Goal: Task Accomplishment & Management: Complete application form

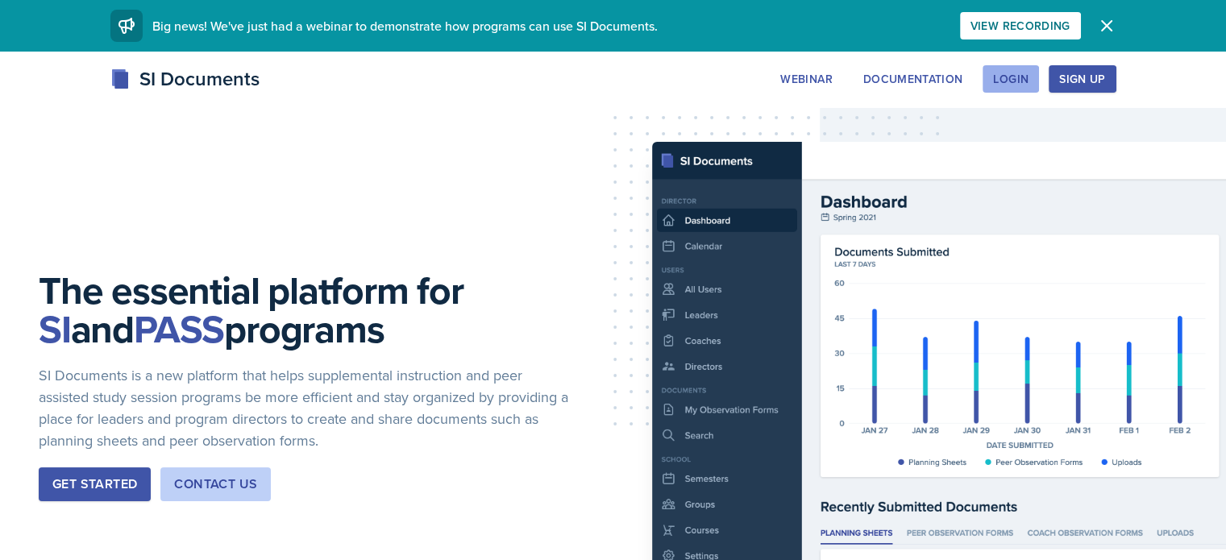
click at [1029, 77] on div "Login" at bounding box center [1010, 79] width 35 height 13
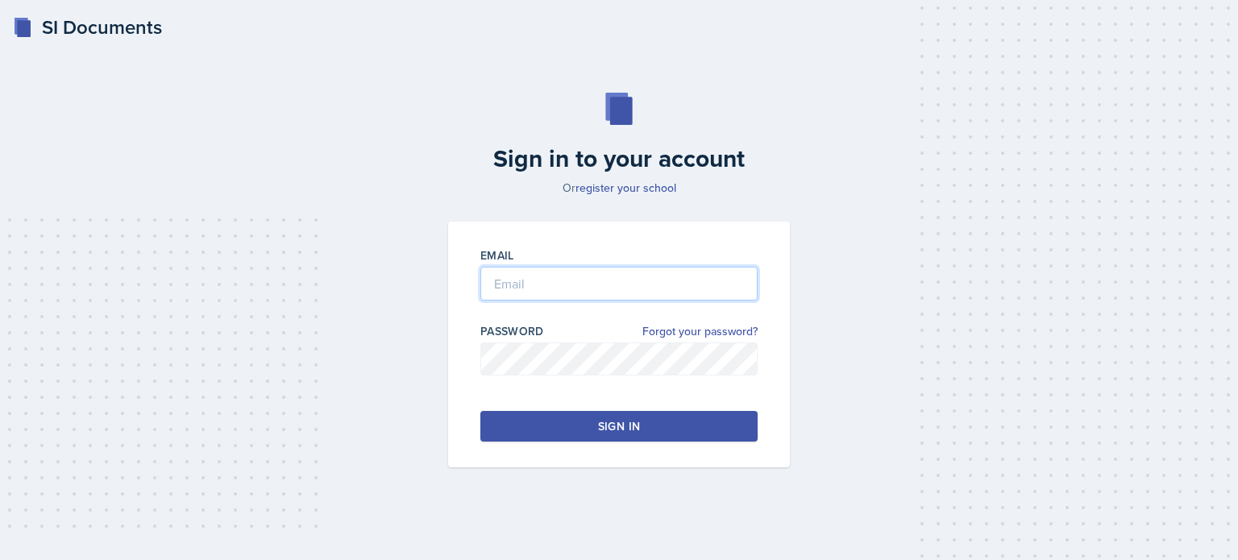
click at [542, 297] on input "email" at bounding box center [618, 284] width 277 height 34
type input "[EMAIL_ADDRESS][DOMAIN_NAME]"
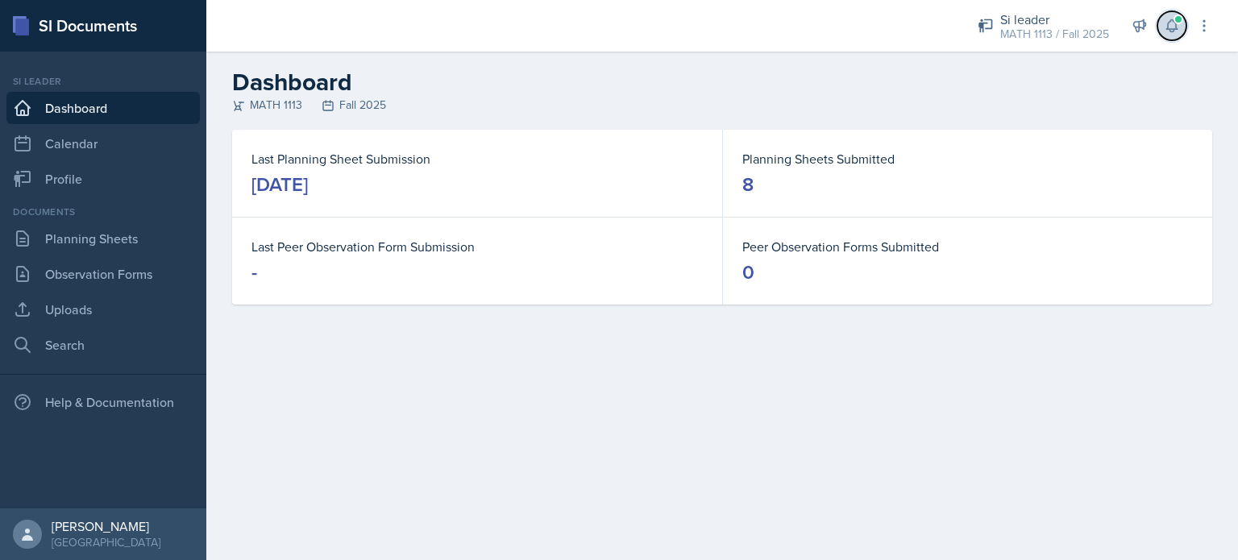
click at [1166, 34] on button at bounding box center [1172, 25] width 29 height 29
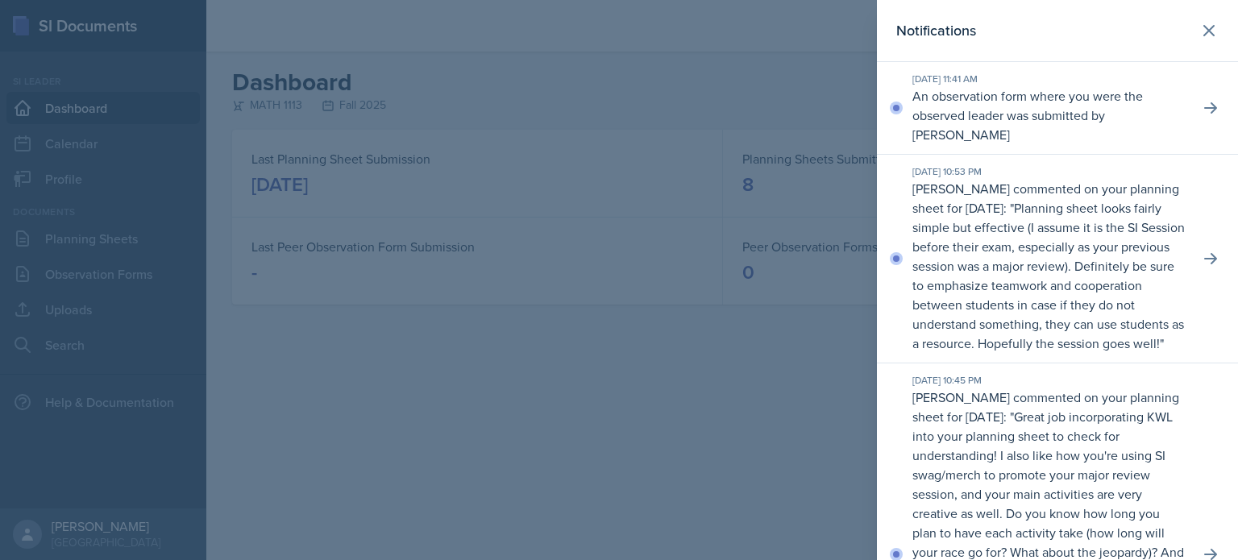
click at [392, 346] on div at bounding box center [619, 280] width 1238 height 560
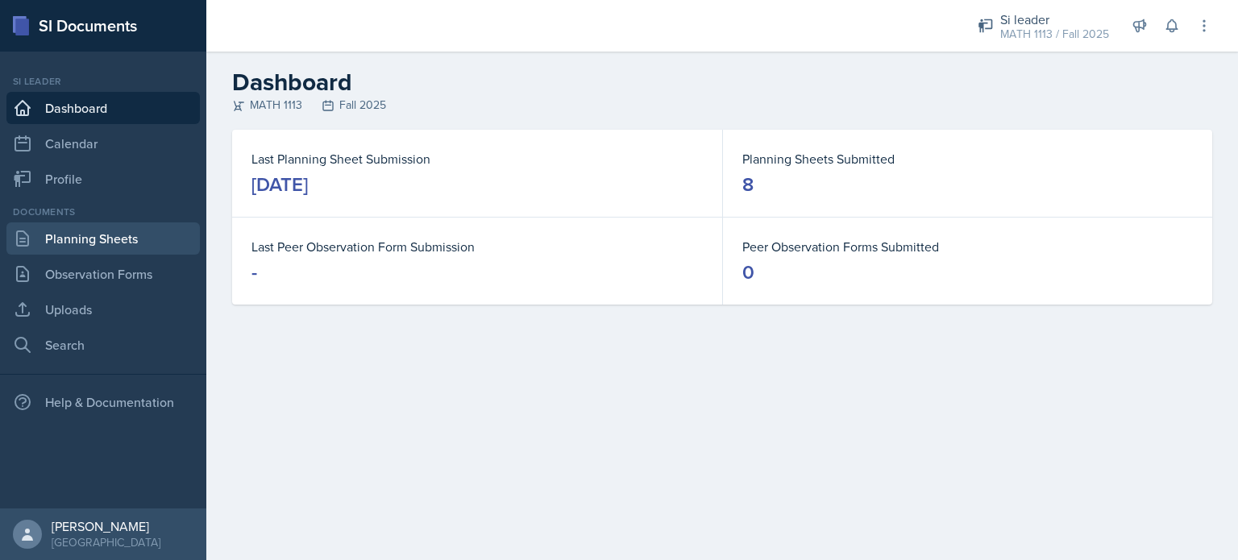
click at [102, 239] on link "Planning Sheets" at bounding box center [102, 238] width 193 height 32
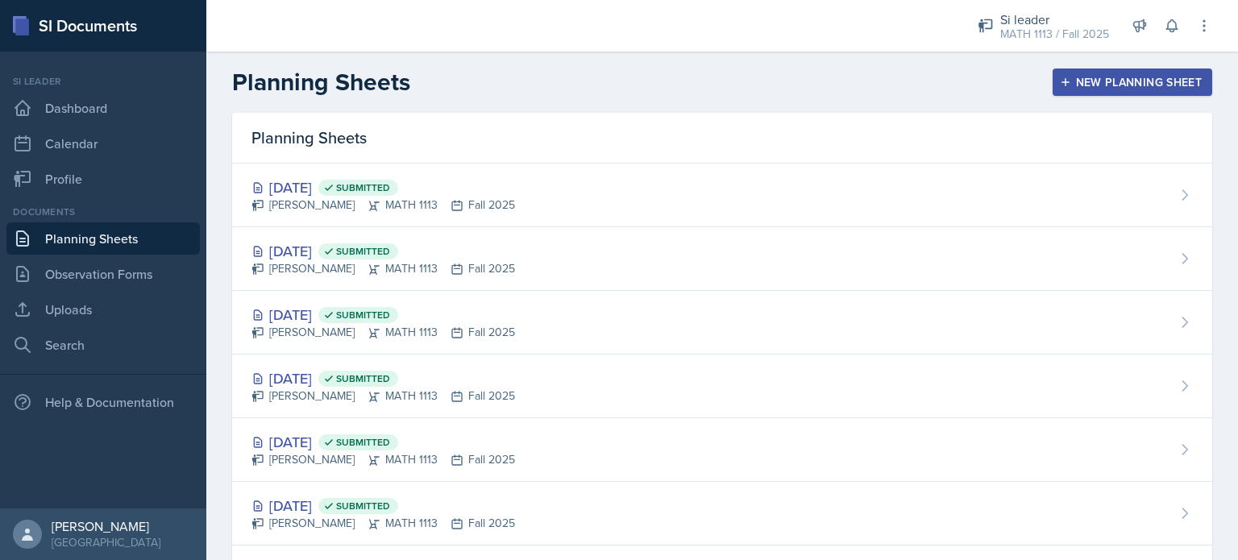
click at [1083, 77] on div "New Planning Sheet" at bounding box center [1132, 82] width 139 height 13
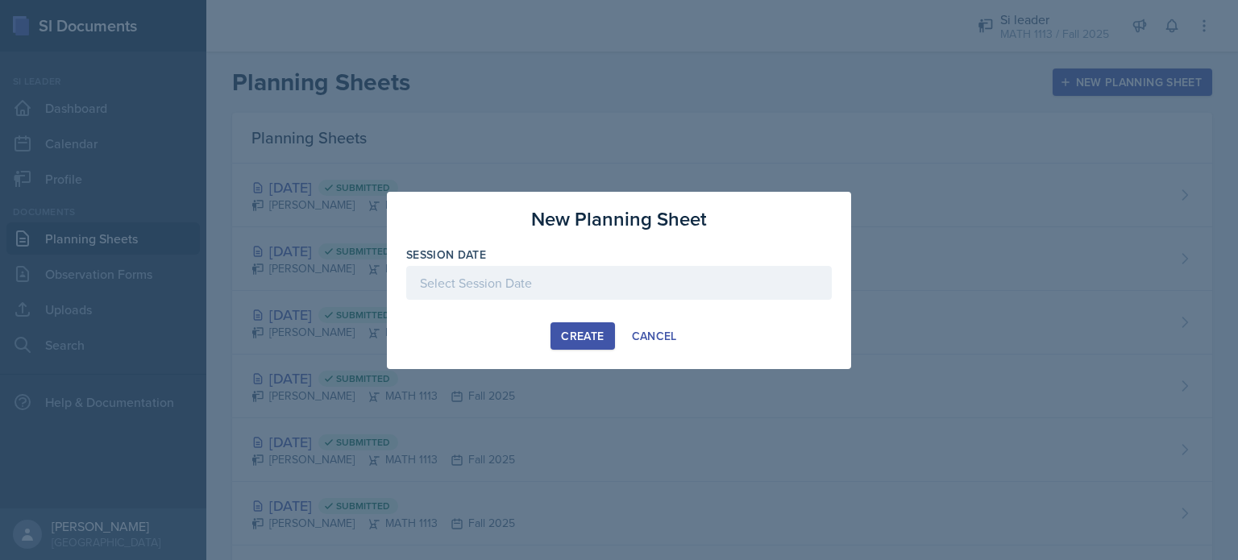
click at [542, 283] on div at bounding box center [619, 283] width 426 height 34
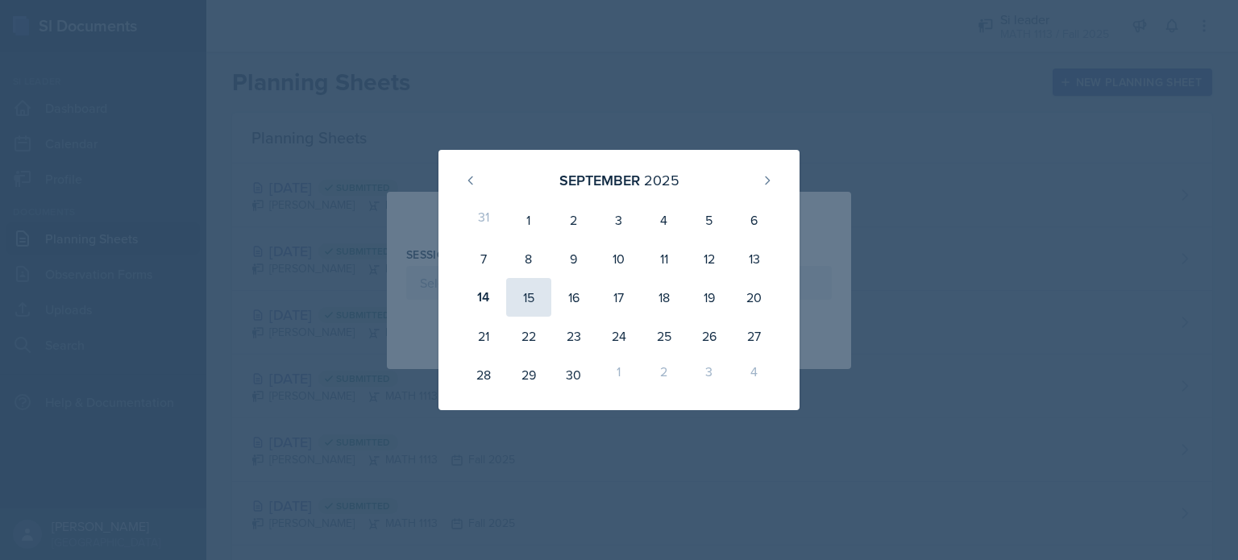
click at [528, 299] on div "15" at bounding box center [528, 297] width 45 height 39
type input "[DATE]"
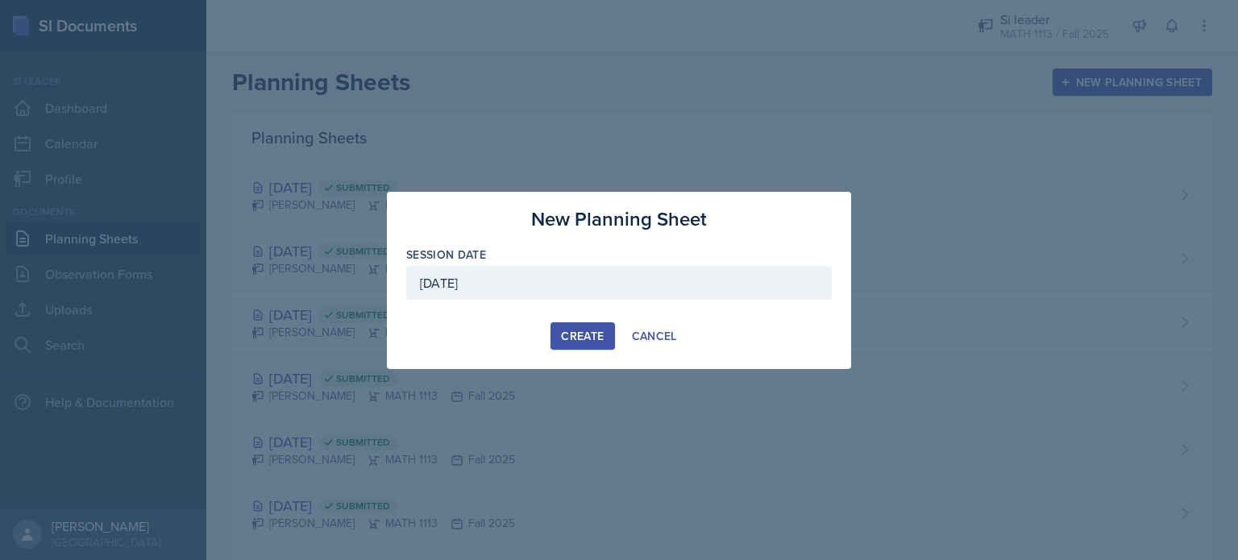
click at [587, 335] on div "Create" at bounding box center [582, 336] width 43 height 13
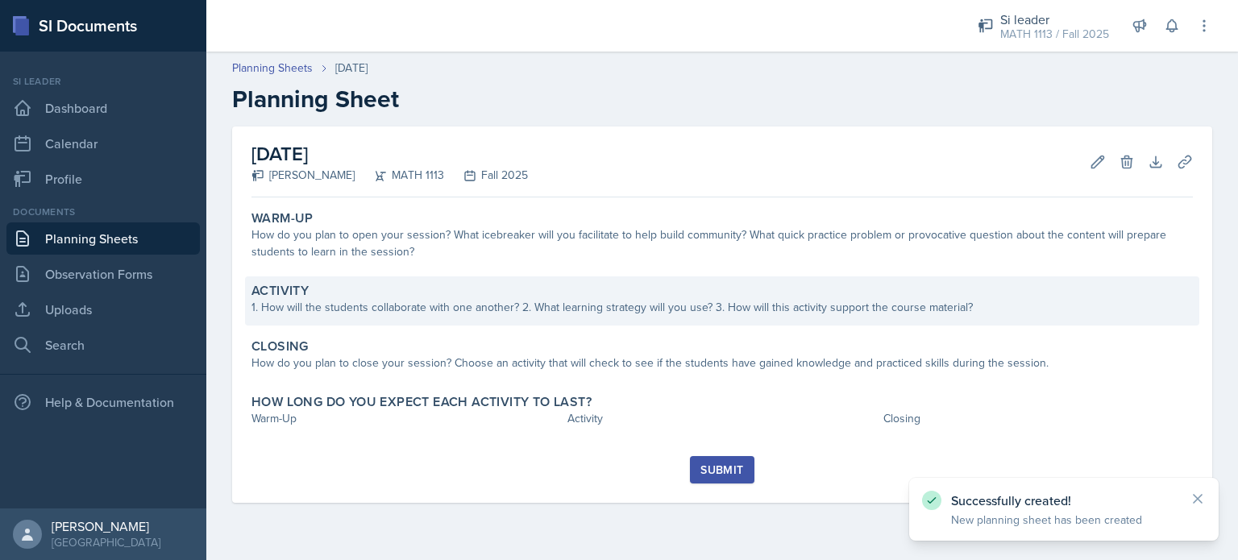
click at [403, 297] on div "Activity" at bounding box center [723, 291] width 942 height 16
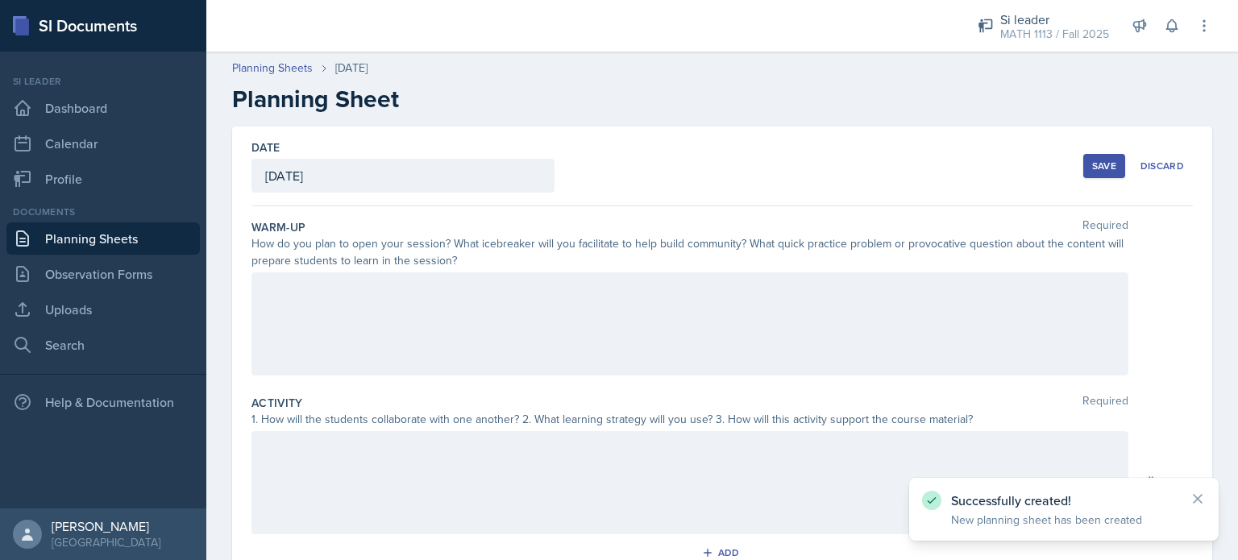
click at [407, 299] on div at bounding box center [690, 323] width 877 height 103
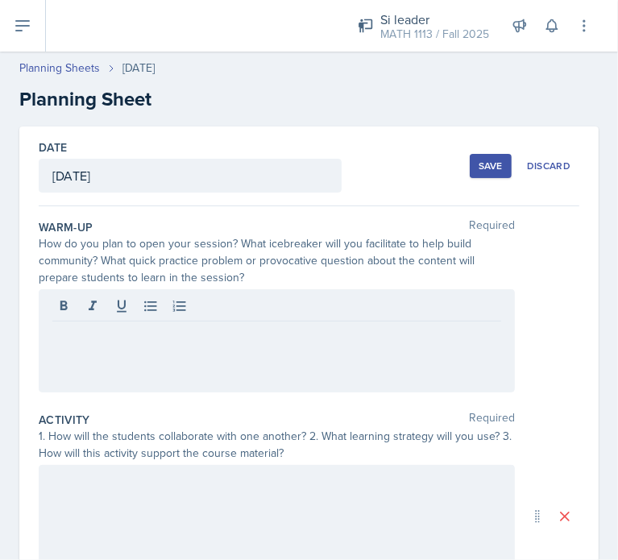
click at [161, 388] on div at bounding box center [277, 340] width 476 height 103
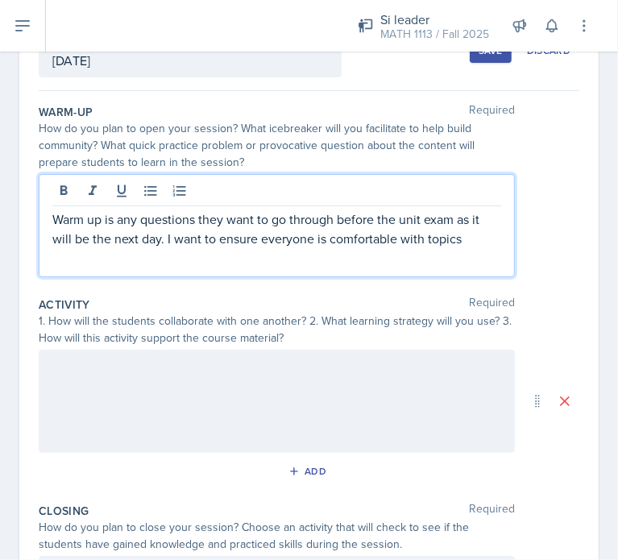
scroll to position [116, 0]
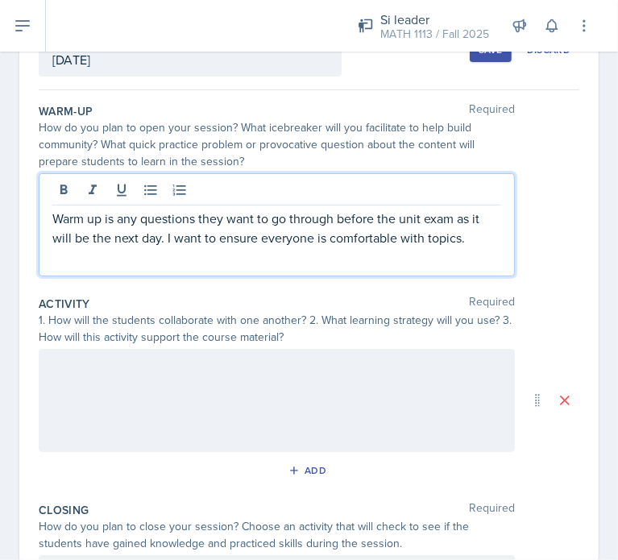
click at [90, 375] on div at bounding box center [277, 400] width 476 height 103
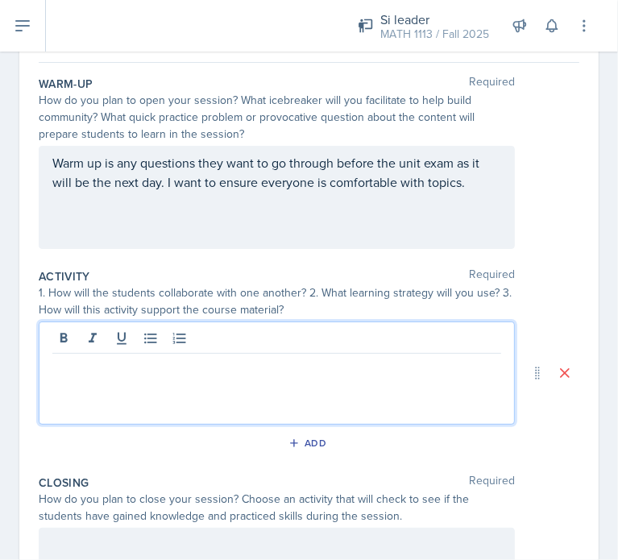
scroll to position [161, 0]
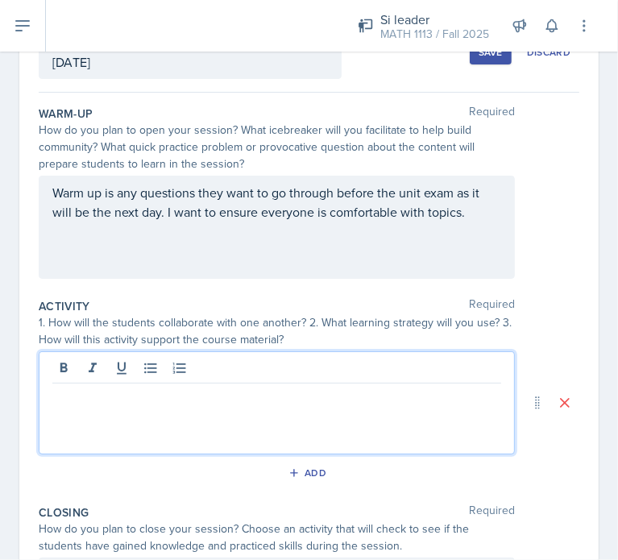
click at [497, 215] on div "Warm up is any questions they want to go through before the unit exam as it wil…" at bounding box center [277, 227] width 476 height 103
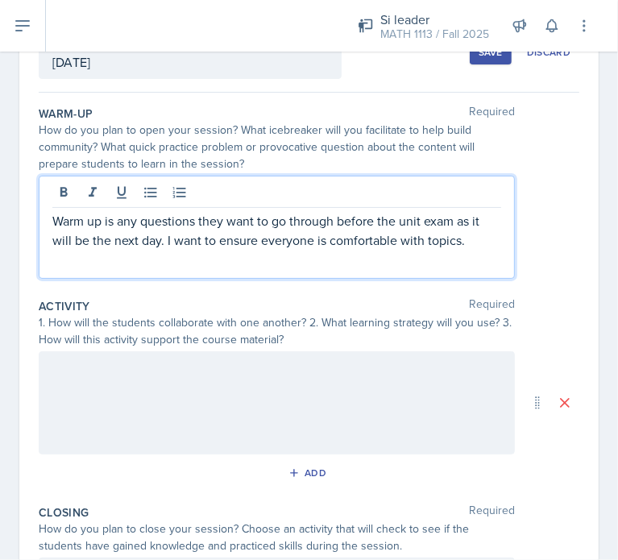
scroll to position [142, 0]
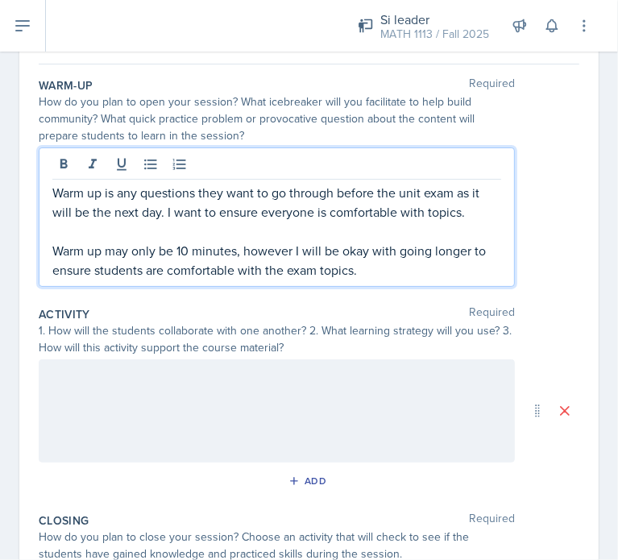
click at [114, 249] on p "Warm up may only be 10 minutes, however I will be okay with going longer to ens…" at bounding box center [276, 260] width 449 height 39
click at [123, 389] on div at bounding box center [277, 411] width 476 height 103
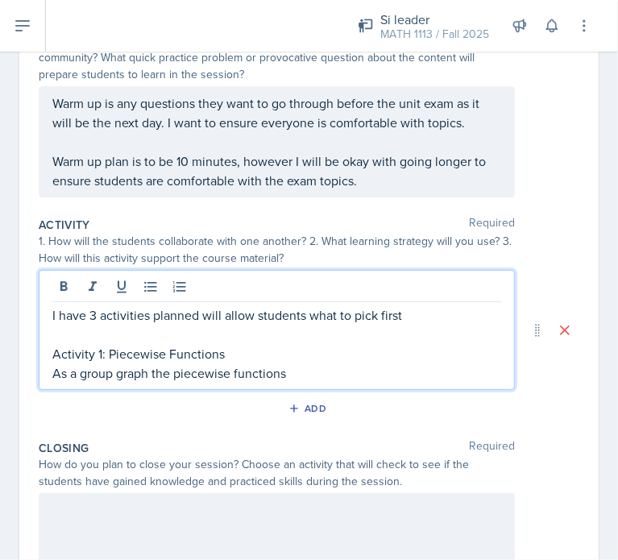
scroll to position [205, 0]
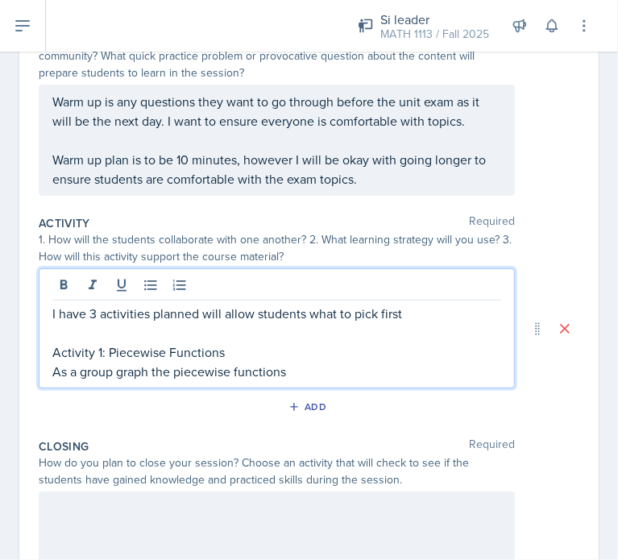
click at [302, 372] on p "As a group graph the piecewise functions" at bounding box center [276, 371] width 449 height 19
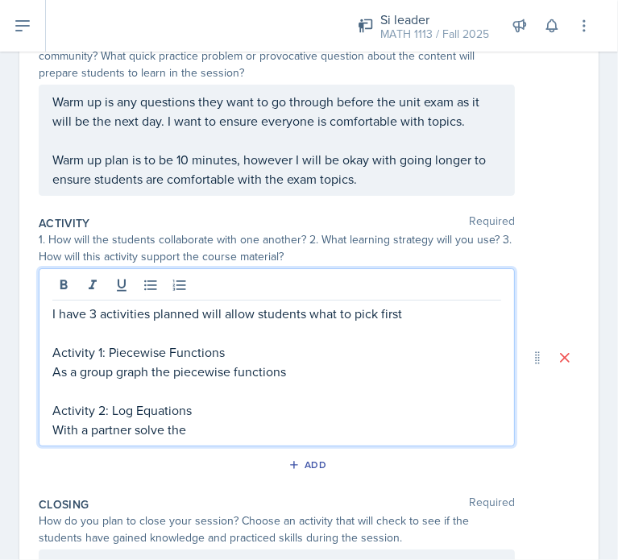
click at [411, 323] on p at bounding box center [276, 332] width 449 height 19
click at [409, 317] on p "I have 3 activities planned will allow students what to pick first" at bounding box center [276, 313] width 449 height 19
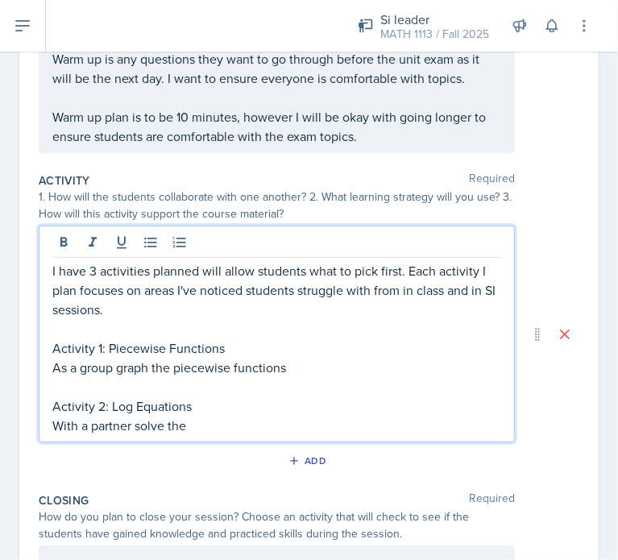
scroll to position [248, 0]
click at [194, 415] on p "With a partner solve the" at bounding box center [276, 424] width 449 height 19
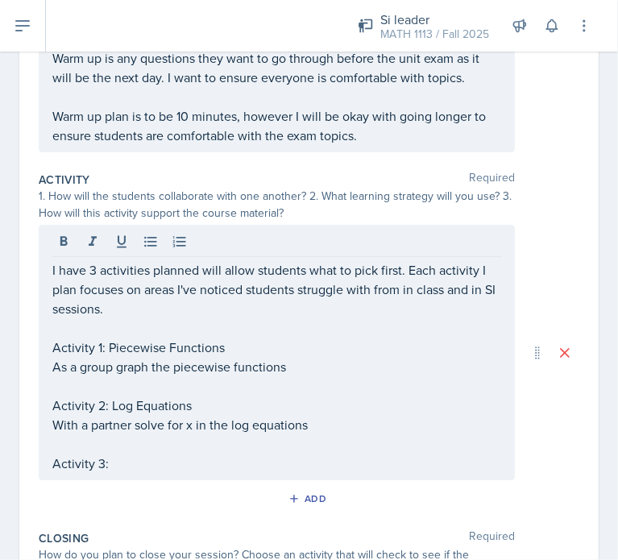
click at [116, 467] on p "Activity 3:" at bounding box center [276, 463] width 449 height 19
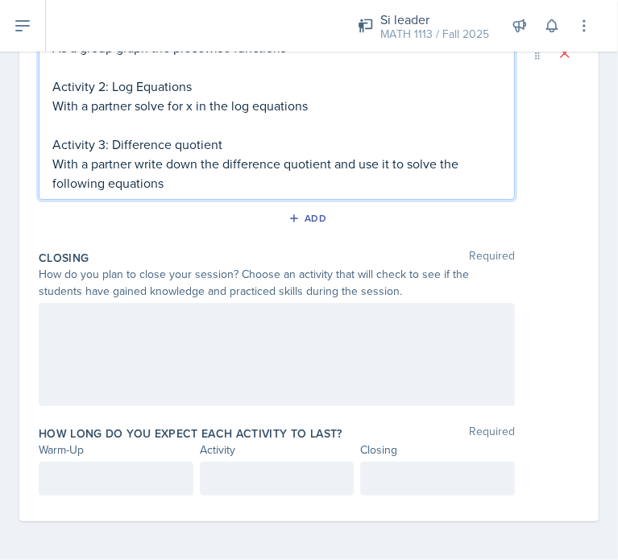
click at [127, 470] on p at bounding box center [115, 478] width 127 height 19
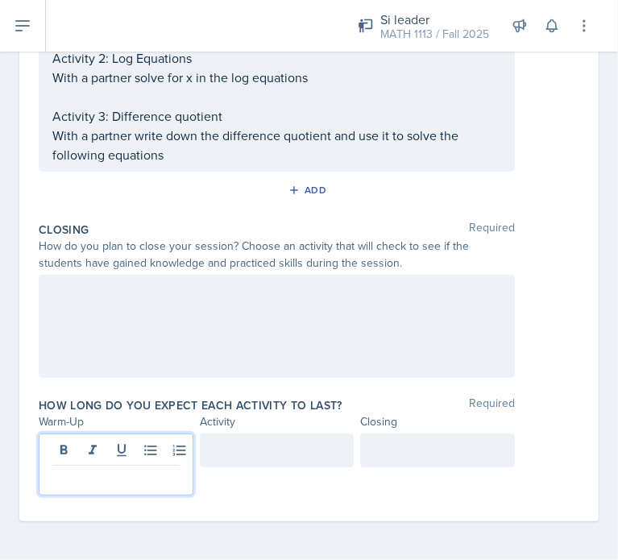
scroll to position [565, 0]
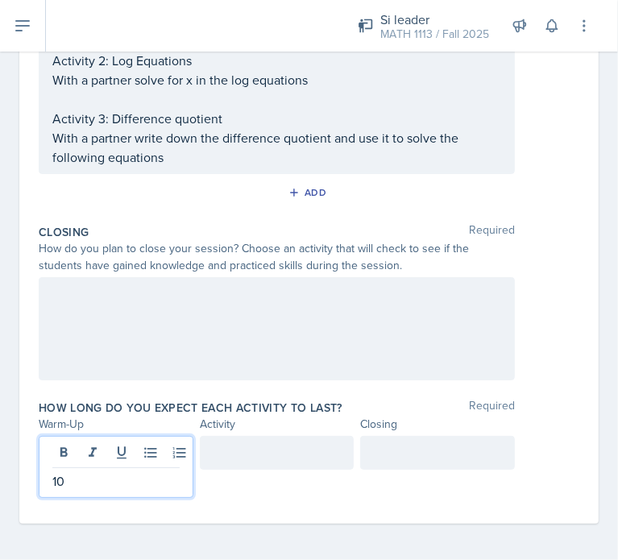
click at [270, 447] on div at bounding box center [277, 453] width 155 height 34
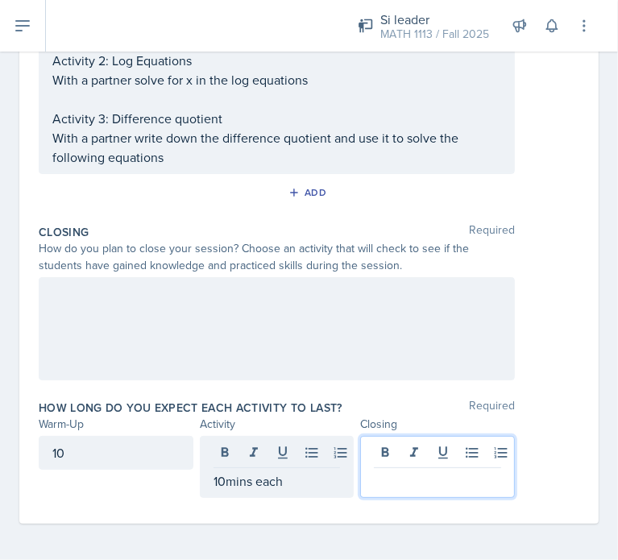
click at [394, 455] on div at bounding box center [437, 467] width 155 height 62
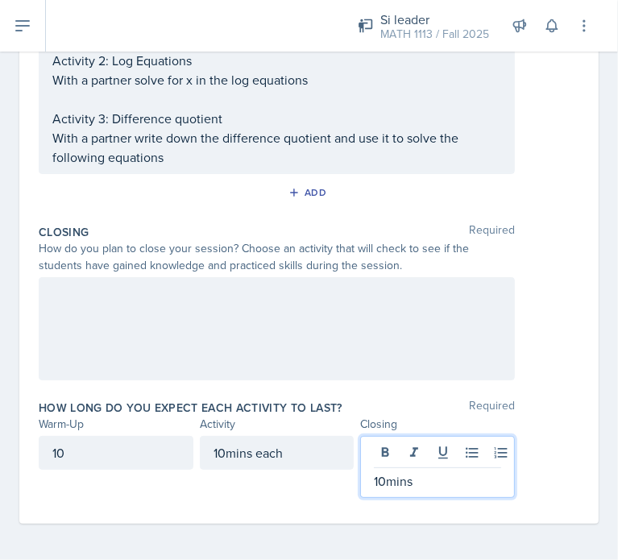
click at [202, 321] on div at bounding box center [277, 328] width 476 height 103
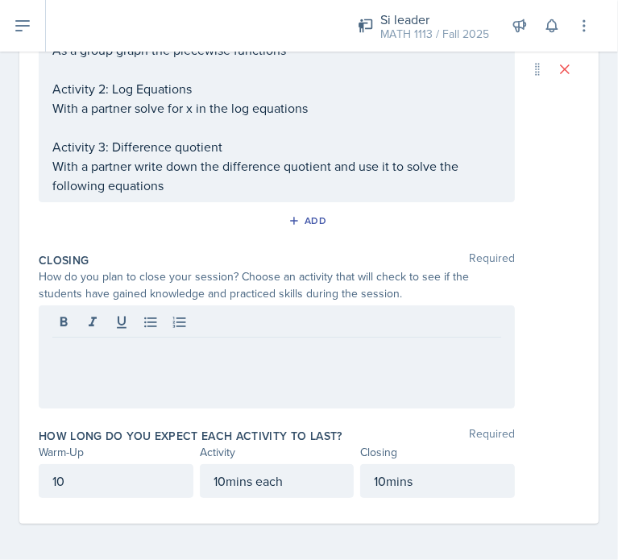
click at [105, 373] on div at bounding box center [277, 357] width 476 height 103
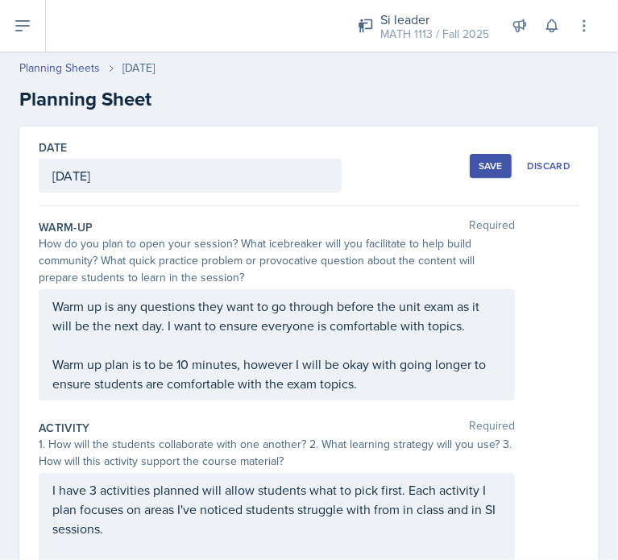
scroll to position [0, 0]
click at [481, 163] on div "Save" at bounding box center [491, 166] width 24 height 13
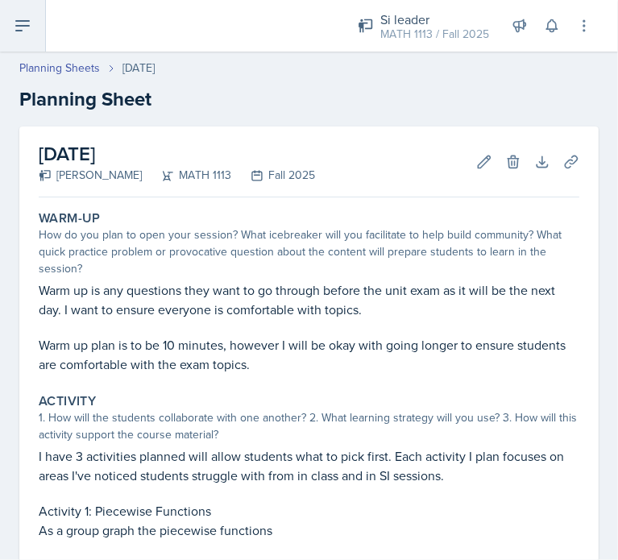
click at [27, 22] on icon at bounding box center [22, 26] width 13 height 10
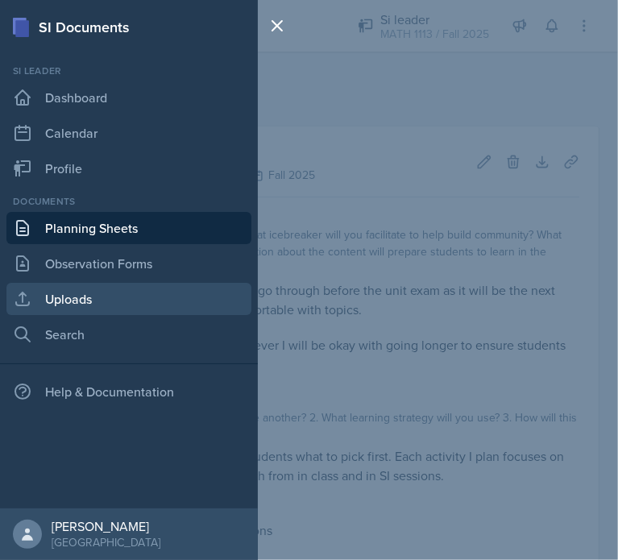
click at [94, 292] on link "Uploads" at bounding box center [128, 299] width 245 height 32
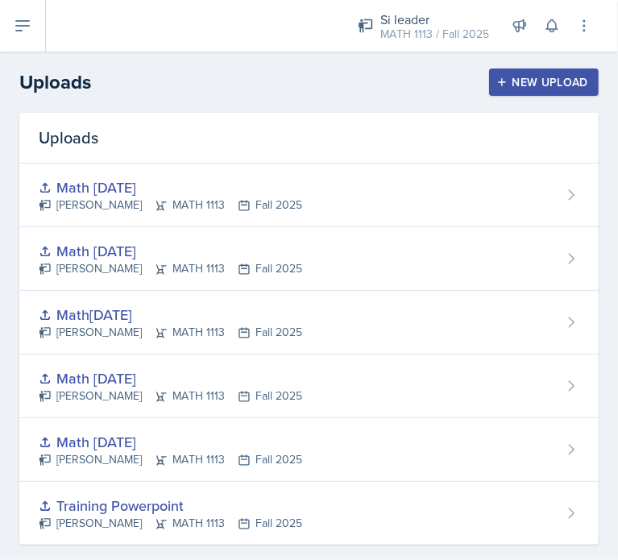
click at [518, 80] on div "New Upload" at bounding box center [544, 82] width 89 height 13
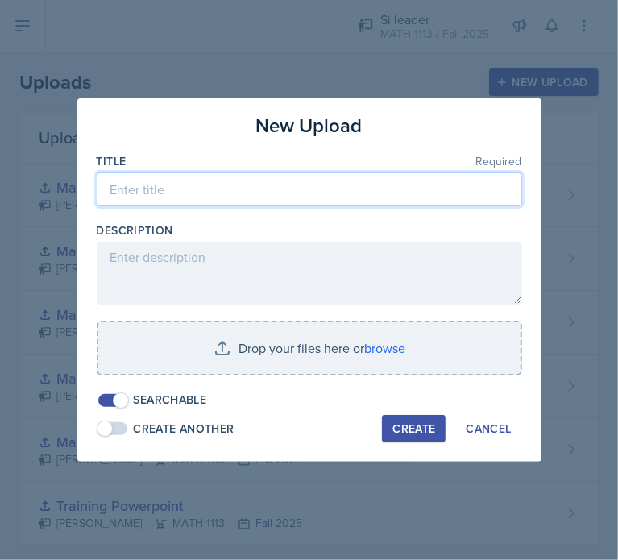
click at [227, 198] on input at bounding box center [310, 190] width 426 height 34
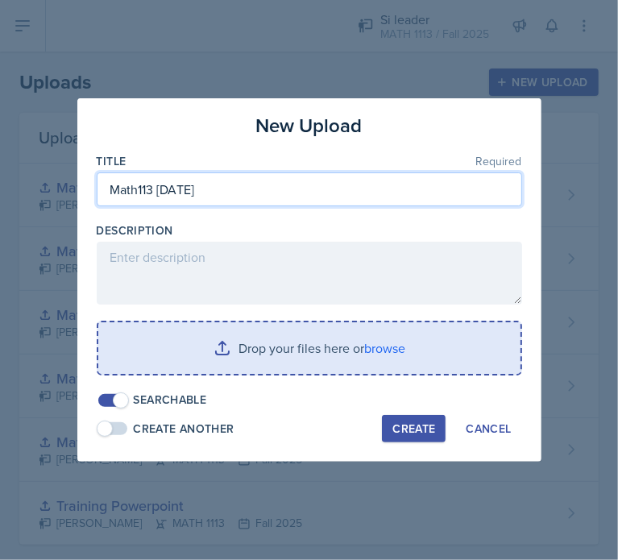
type input "Math113 [DATE]"
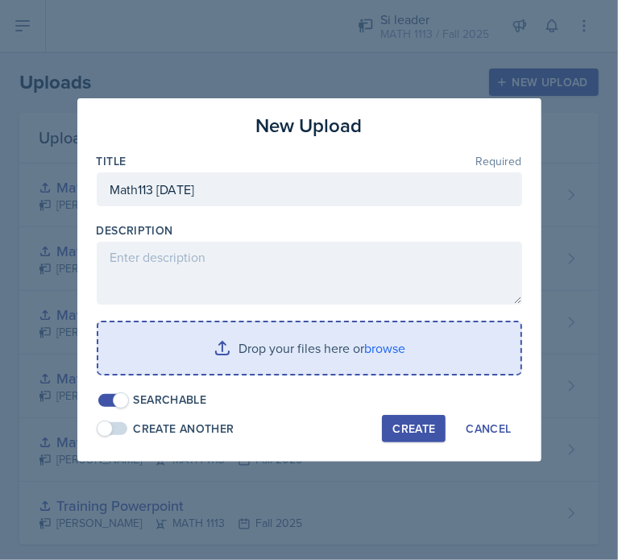
click at [351, 362] on input "file" at bounding box center [309, 348] width 422 height 52
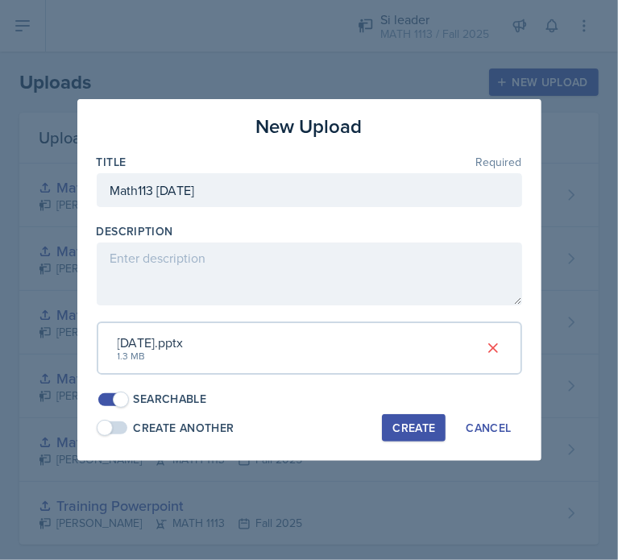
click at [407, 422] on div "Create" at bounding box center [414, 428] width 43 height 13
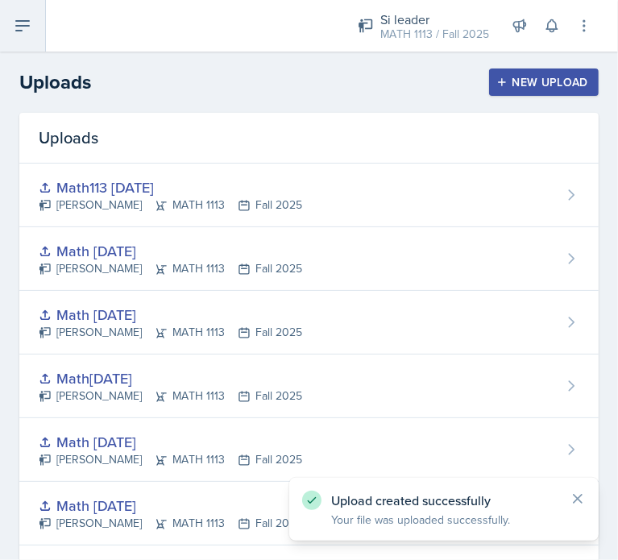
click at [23, 35] on button at bounding box center [23, 26] width 46 height 52
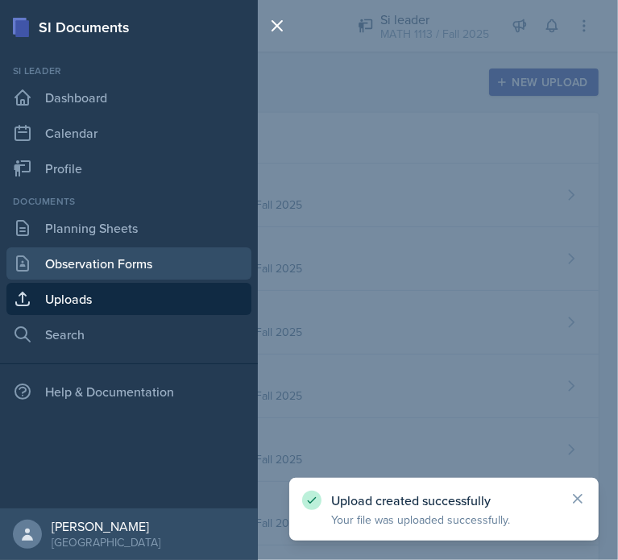
click at [104, 260] on link "Observation Forms" at bounding box center [128, 263] width 245 height 32
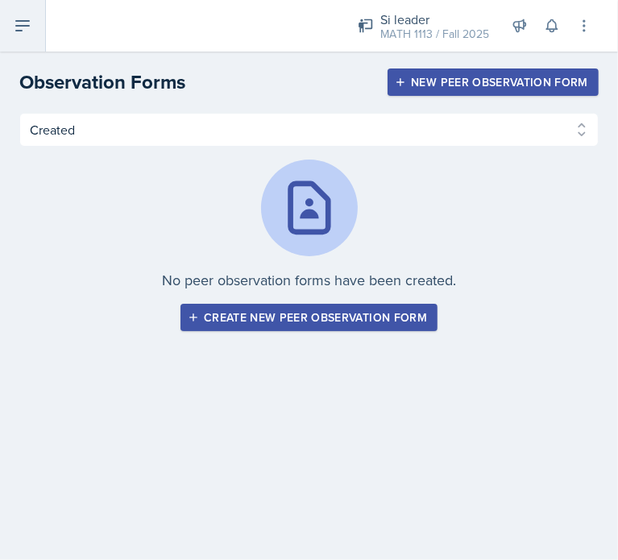
click at [42, 46] on button at bounding box center [23, 26] width 46 height 52
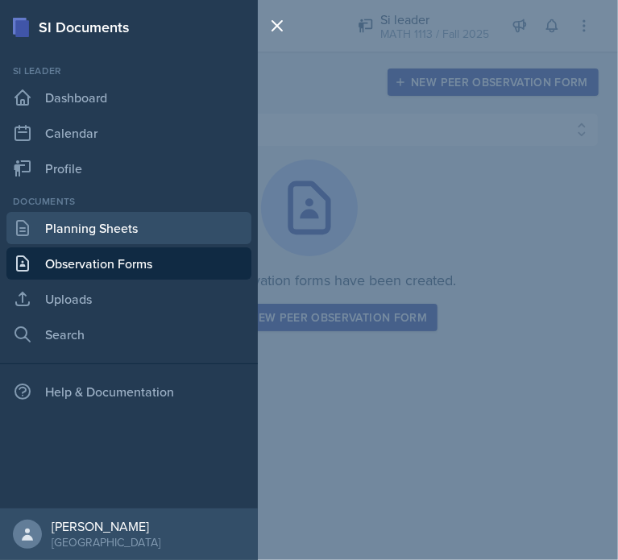
click at [58, 229] on link "Planning Sheets" at bounding box center [128, 228] width 245 height 32
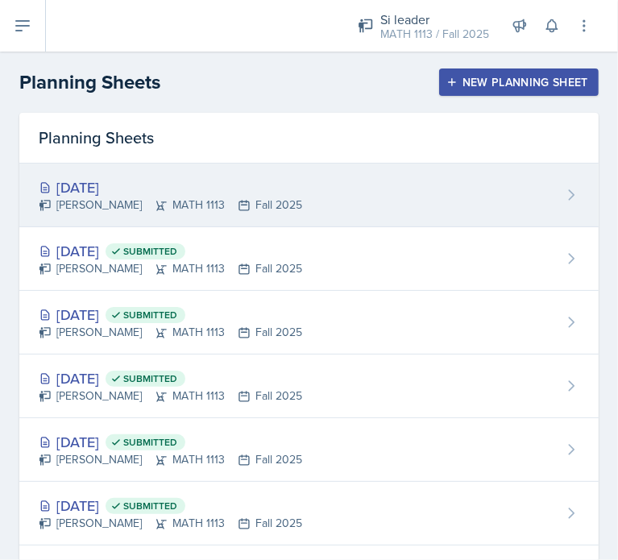
click at [342, 203] on div "[DATE] [PERSON_NAME] MATH 1113 Fall 2025" at bounding box center [309, 196] width 580 height 64
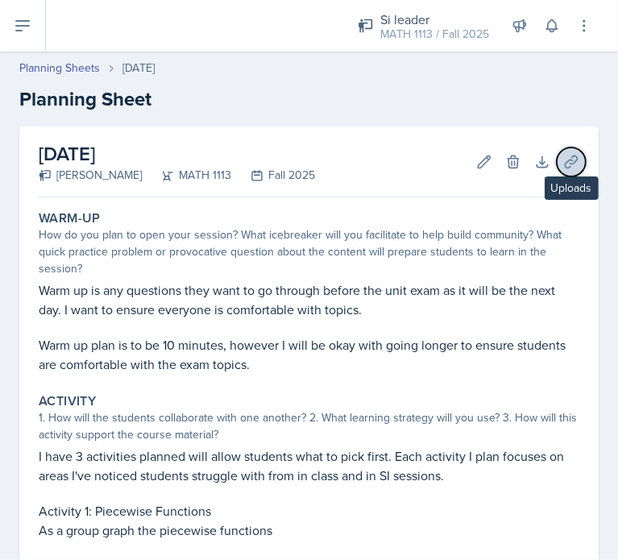
click at [565, 163] on icon at bounding box center [571, 162] width 12 height 12
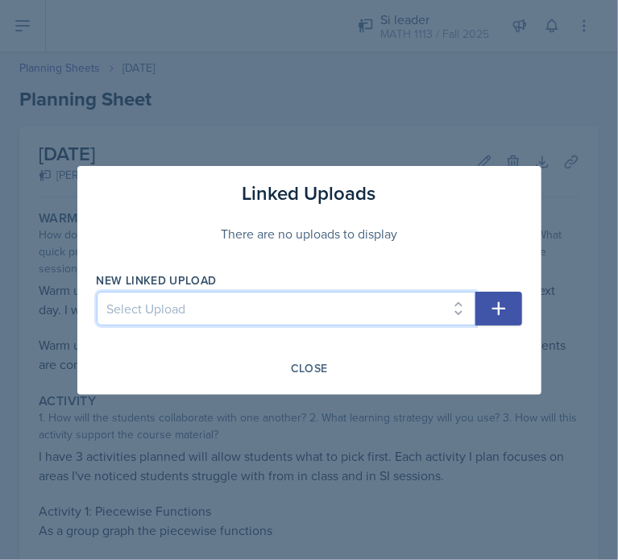
click at [239, 309] on select "Select Upload Training Powerpoint Math [DATE] Math [DATE] Math[DATE] Math [DATE…" at bounding box center [286, 309] width 379 height 34
select select "9ec040e6-fdae-422e-bc8e-1d7e6a157230"
click at [97, 292] on select "Select Upload Training Powerpoint Math [DATE] Math [DATE] Math[DATE] Math [DATE…" at bounding box center [286, 309] width 379 height 34
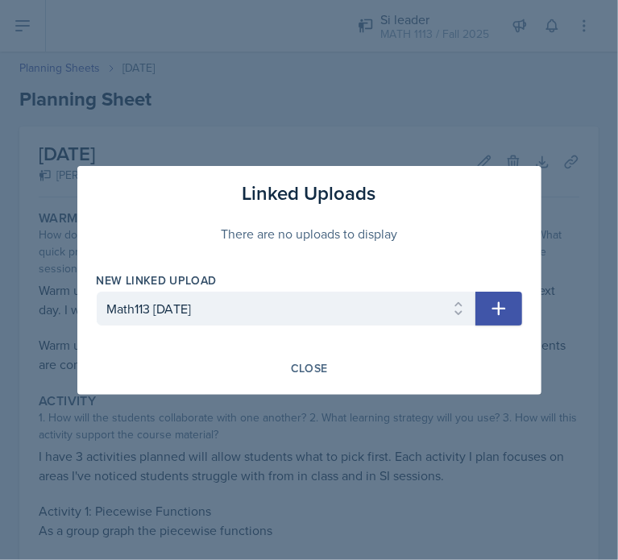
click at [512, 306] on button "button" at bounding box center [499, 309] width 47 height 34
select select
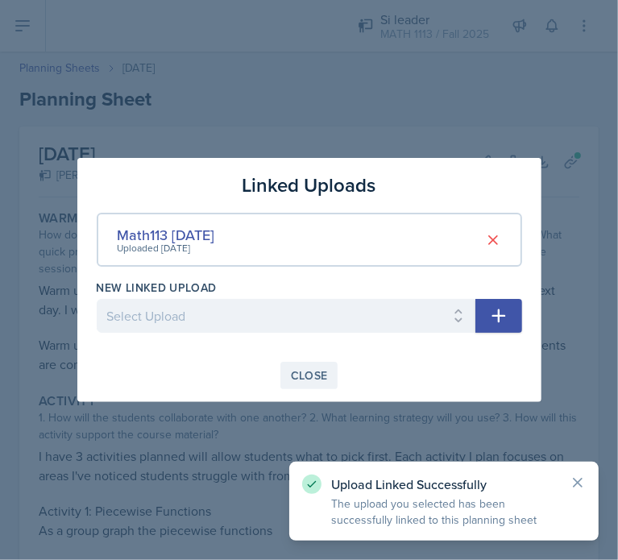
click at [306, 380] on div "Close" at bounding box center [309, 375] width 37 height 13
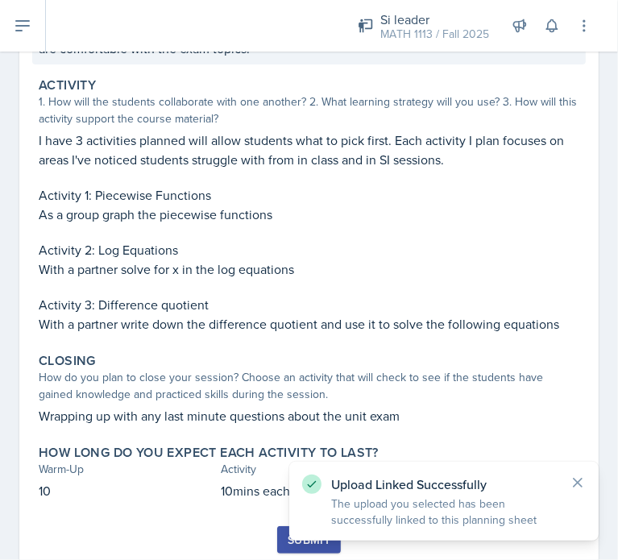
scroll to position [367, 0]
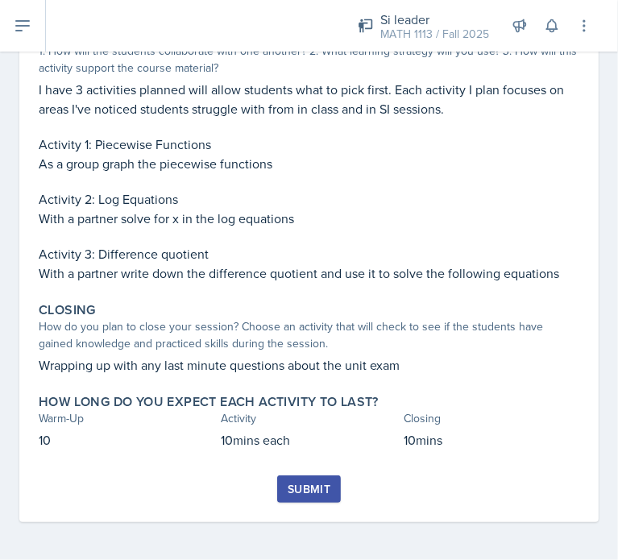
click at [297, 487] on div "Submit" at bounding box center [309, 489] width 43 height 13
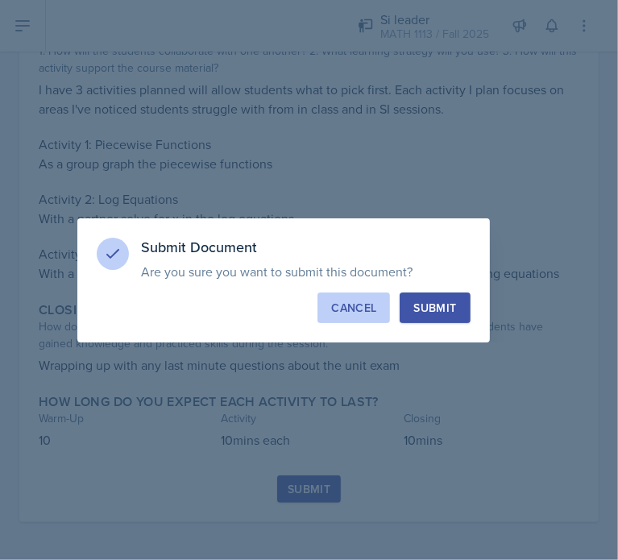
click at [357, 302] on div "Cancel" at bounding box center [353, 308] width 45 height 16
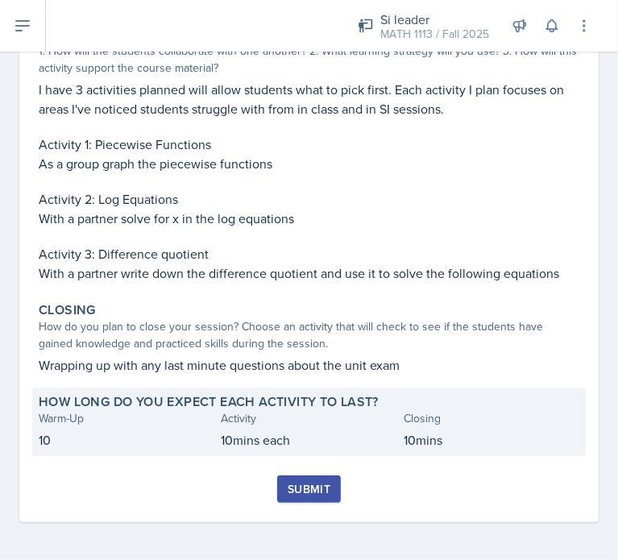
click at [109, 447] on p "10" at bounding box center [127, 439] width 176 height 19
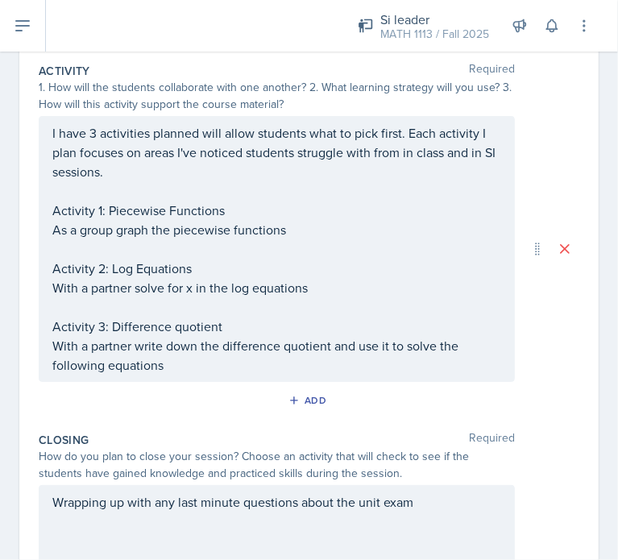
scroll to position [537, 0]
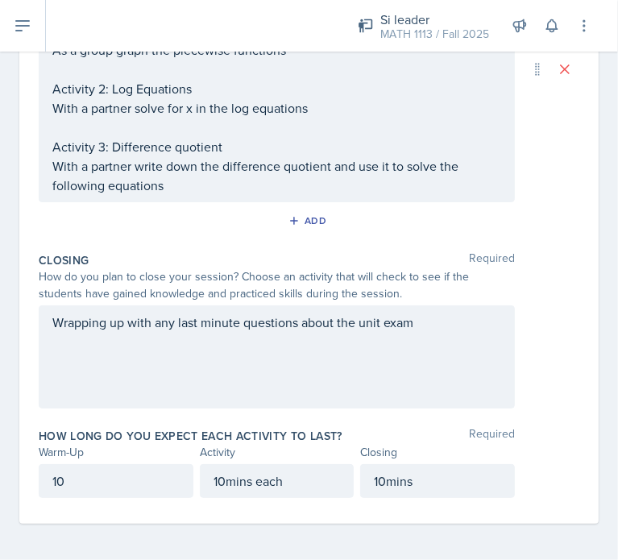
click at [76, 497] on div "How long do you expect each activity to last? Required Warm-Up Activity Closing…" at bounding box center [309, 466] width 541 height 89
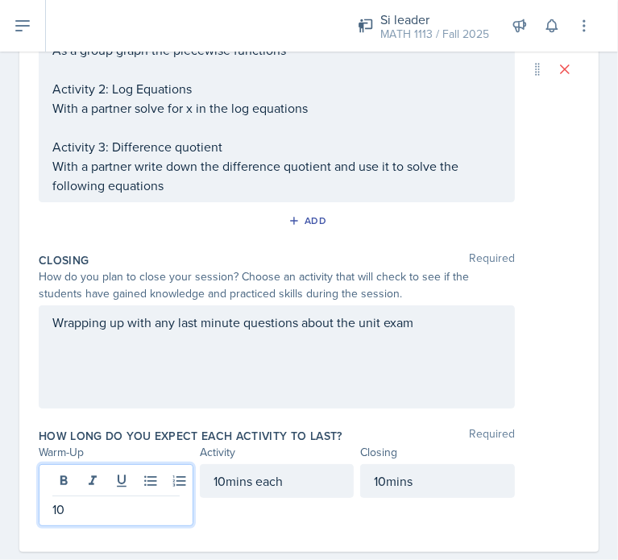
scroll to position [565, 0]
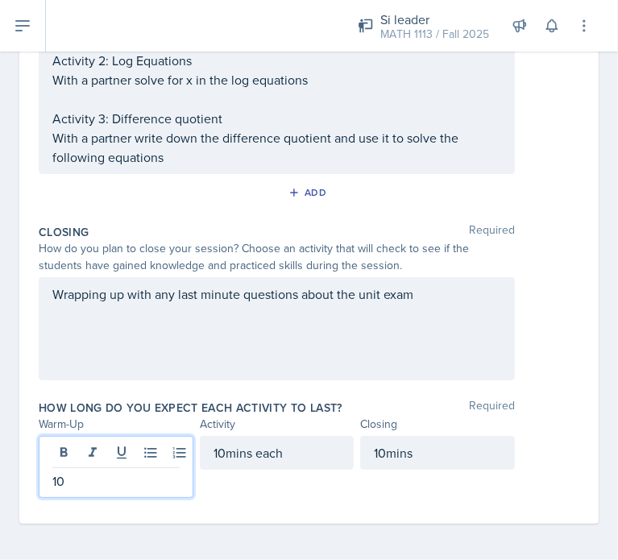
click at [76, 483] on p "10" at bounding box center [115, 481] width 127 height 19
click at [210, 541] on div "Date [DATE] [DATE] 31 1 2 3 4 5 6 7 8 9 10 11 12 13 14 15 16 17 18 19 20 21 22 …" at bounding box center [309, 61] width 618 height 1001
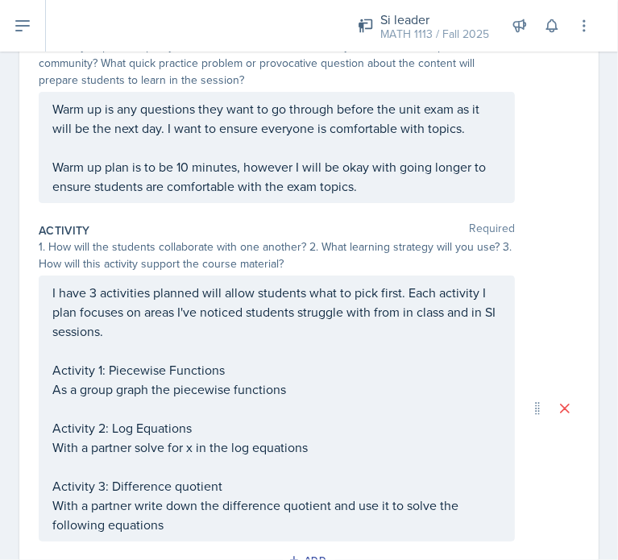
scroll to position [0, 0]
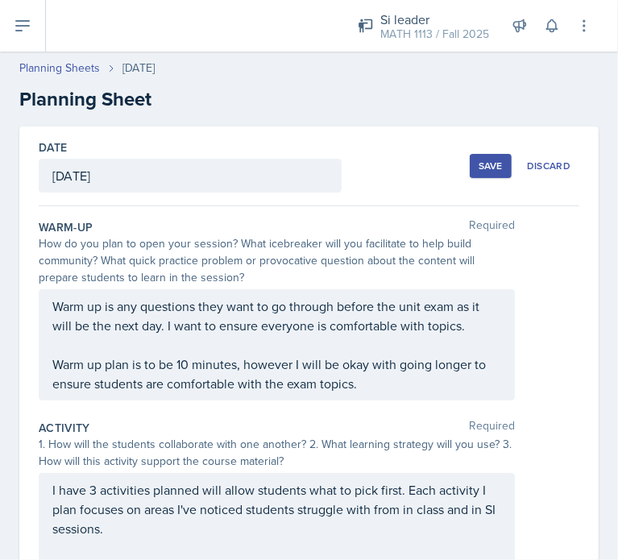
click at [479, 164] on div "Save" at bounding box center [491, 166] width 24 height 13
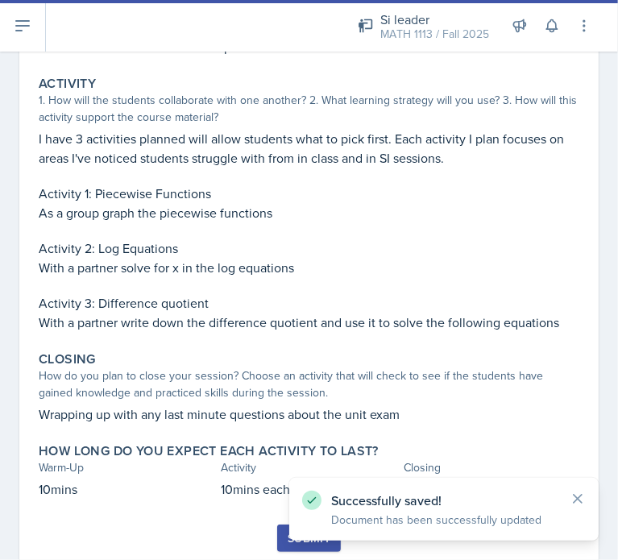
scroll to position [367, 0]
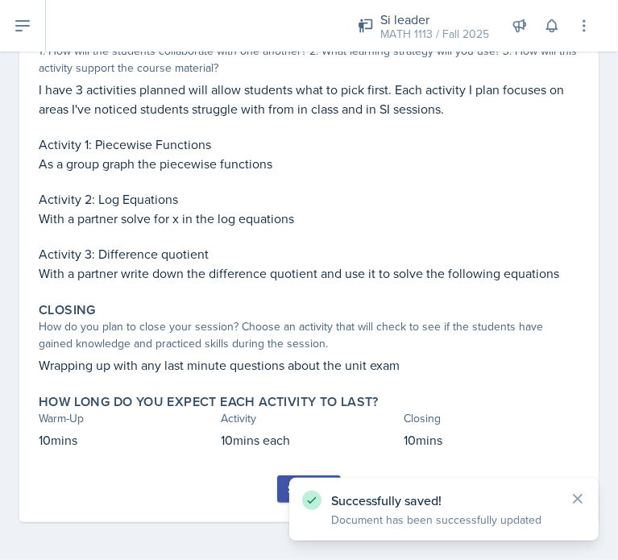
click at [281, 489] on button "Submit" at bounding box center [309, 489] width 64 height 27
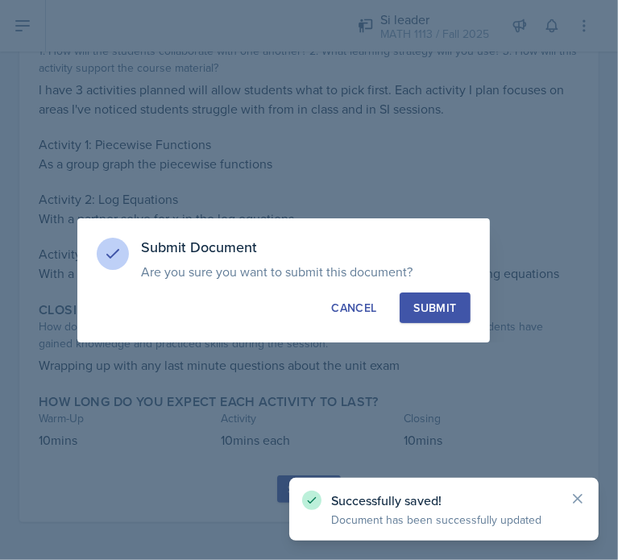
click at [422, 306] on div "Submit" at bounding box center [435, 308] width 43 height 16
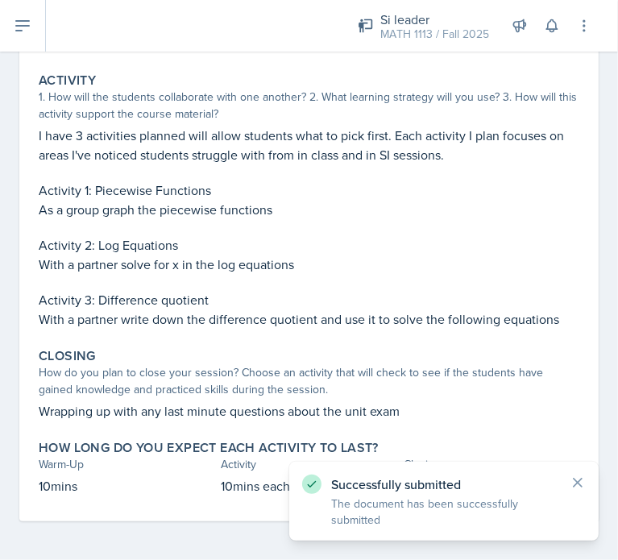
scroll to position [320, 0]
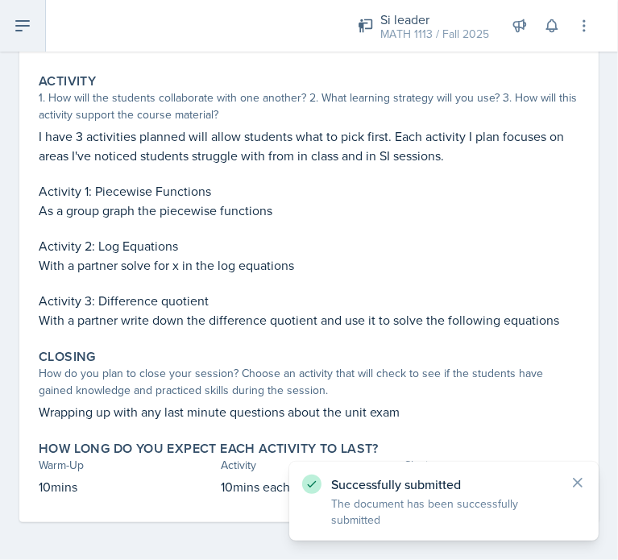
click at [38, 39] on button at bounding box center [23, 26] width 46 height 52
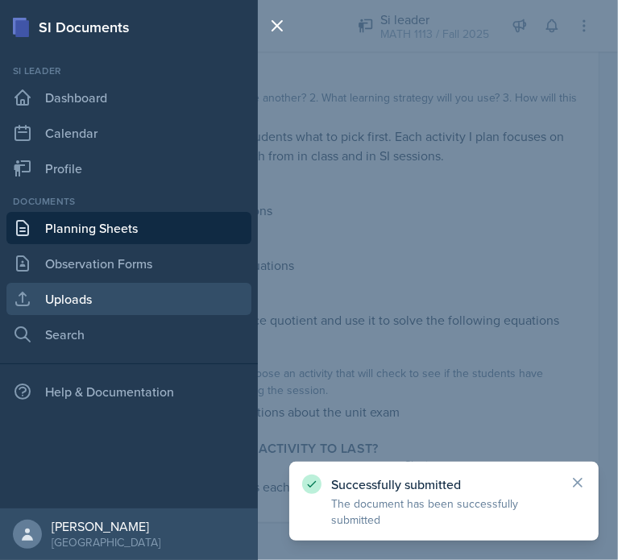
click at [80, 289] on link "Uploads" at bounding box center [128, 299] width 245 height 32
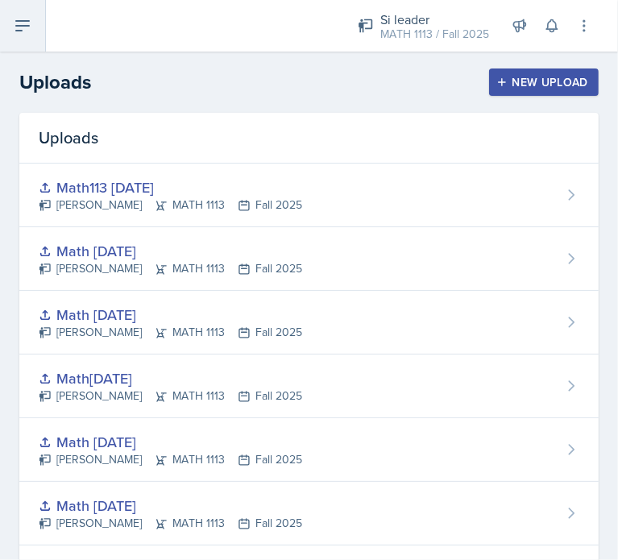
click at [22, 16] on icon at bounding box center [22, 25] width 19 height 19
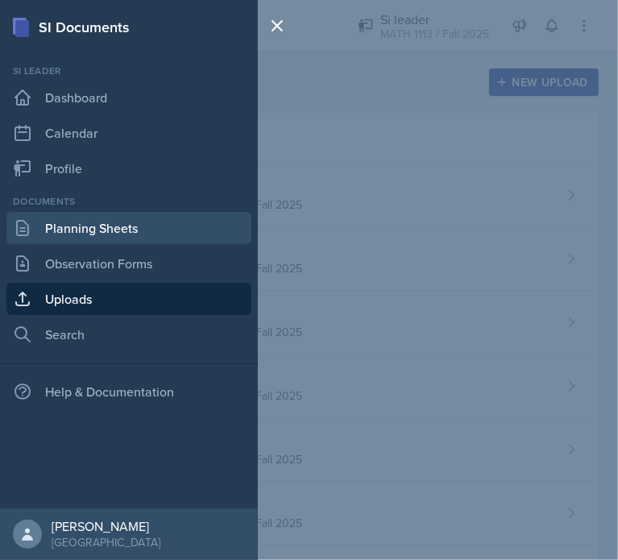
click at [67, 222] on link "Planning Sheets" at bounding box center [128, 228] width 245 height 32
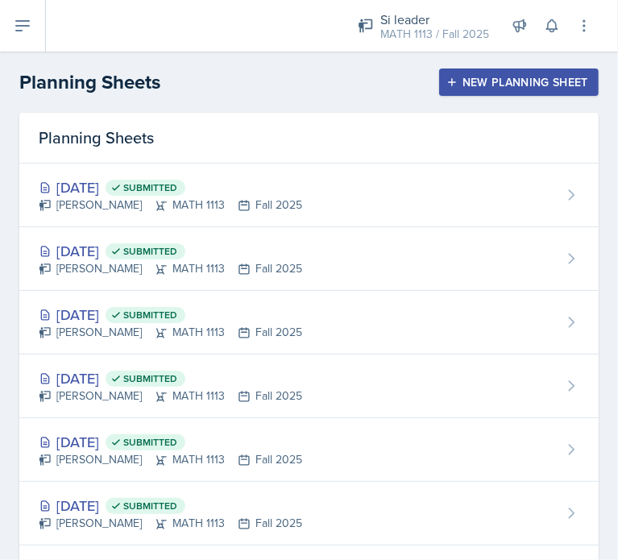
click at [518, 89] on button "New Planning Sheet" at bounding box center [519, 82] width 160 height 27
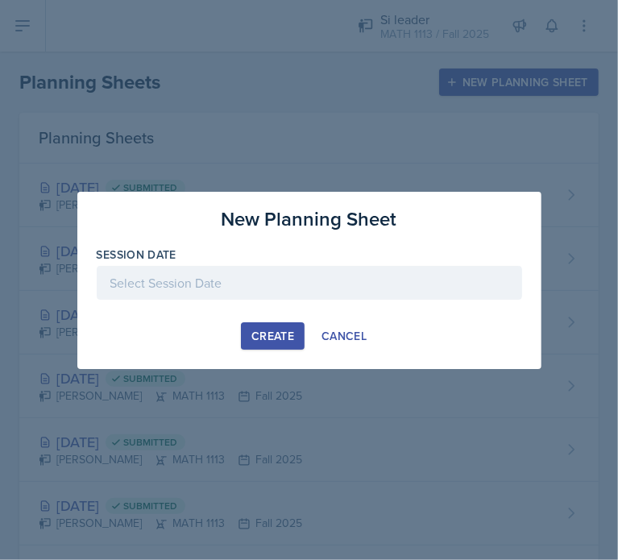
click at [193, 293] on div at bounding box center [310, 283] width 426 height 34
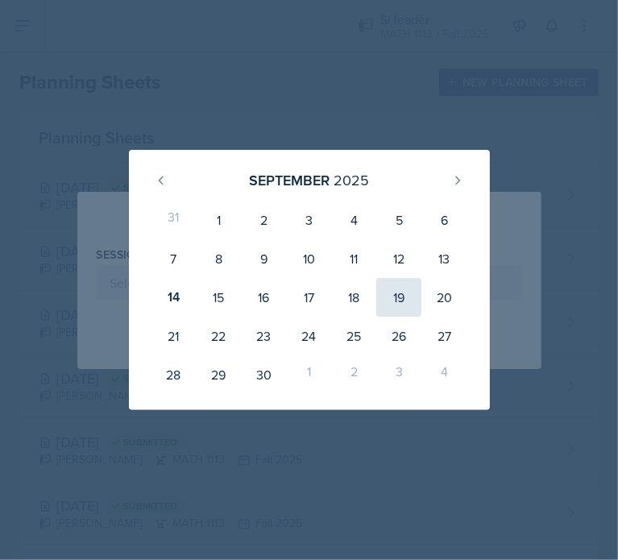
click at [376, 300] on div "19" at bounding box center [398, 297] width 45 height 39
type input "[DATE]"
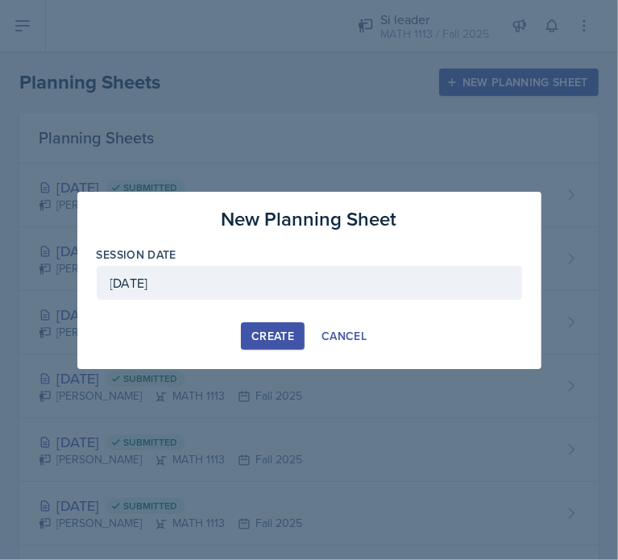
click at [264, 330] on div "Create" at bounding box center [273, 336] width 43 height 13
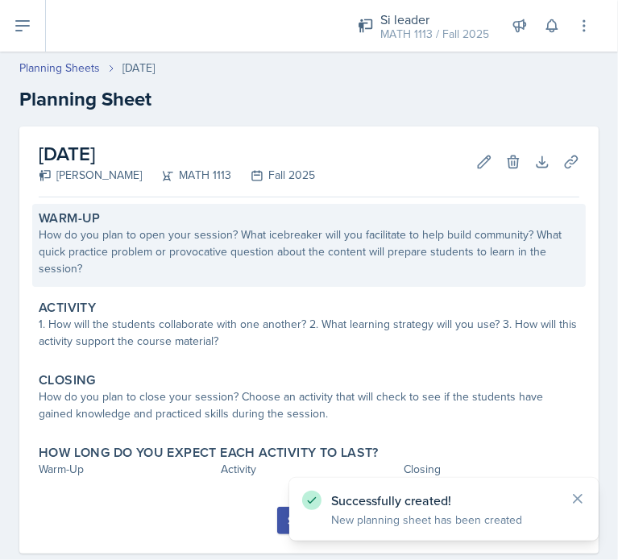
click at [136, 258] on div "How do you plan to open your session? What icebreaker will you facilitate to he…" at bounding box center [309, 252] width 541 height 51
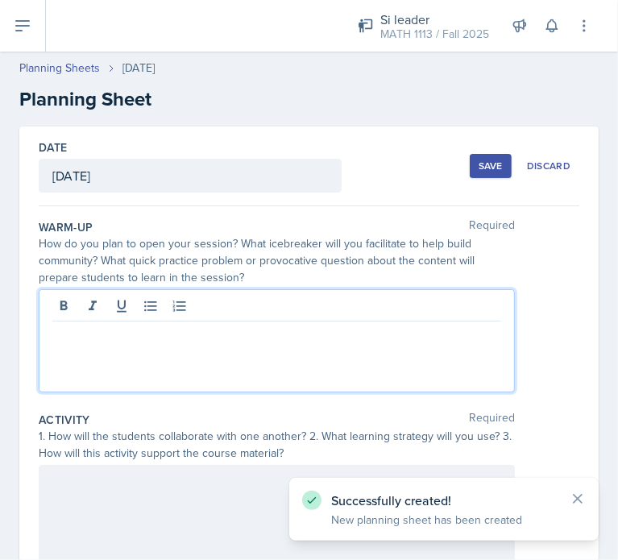
click at [77, 313] on div at bounding box center [277, 340] width 476 height 103
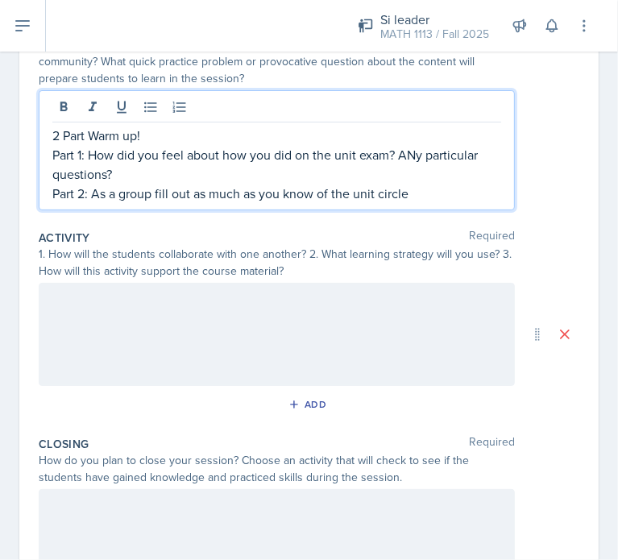
scroll to position [200, 0]
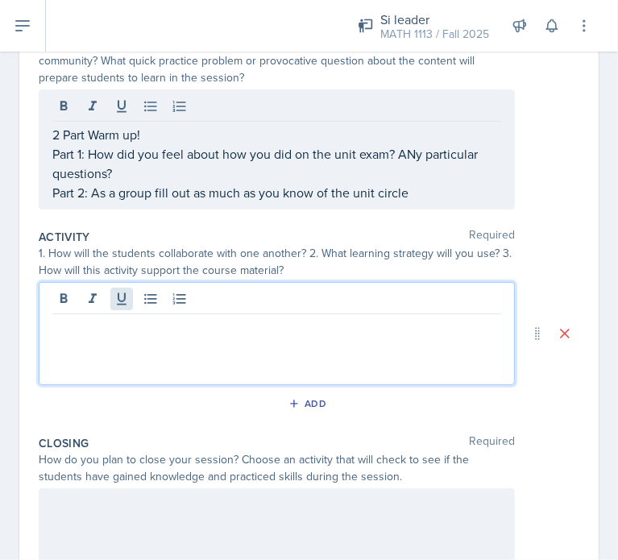
click at [119, 305] on div at bounding box center [277, 333] width 476 height 103
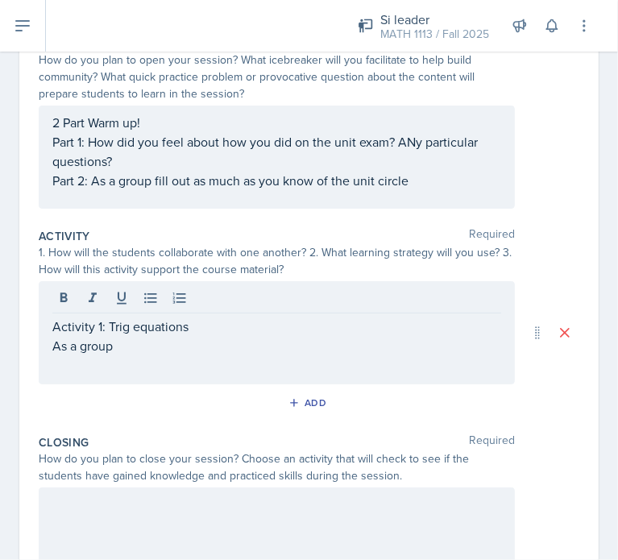
click at [113, 360] on div "Activity 1: Trig equations As a group" at bounding box center [277, 332] width 476 height 103
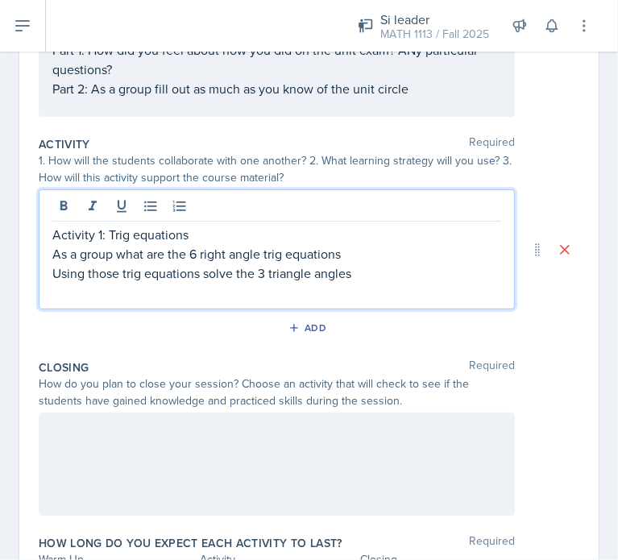
scroll to position [314, 0]
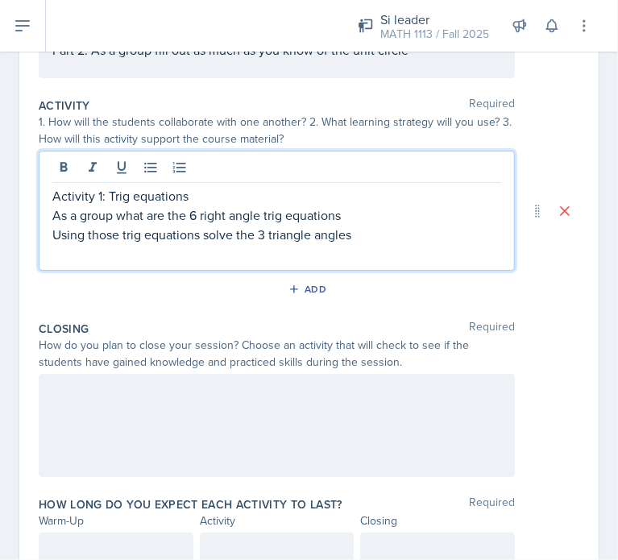
click at [79, 260] on p at bounding box center [276, 253] width 449 height 19
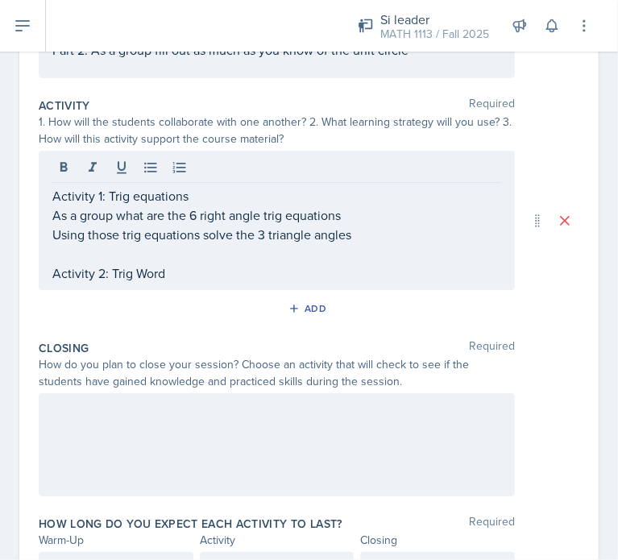
click at [543, 284] on div "Activity 1: Trig equations As a group what are the 6 right angle trig equations…" at bounding box center [309, 220] width 541 height 139
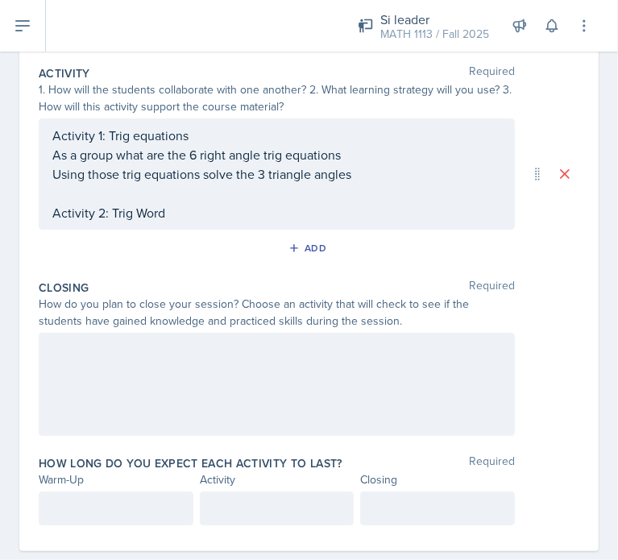
scroll to position [348, 0]
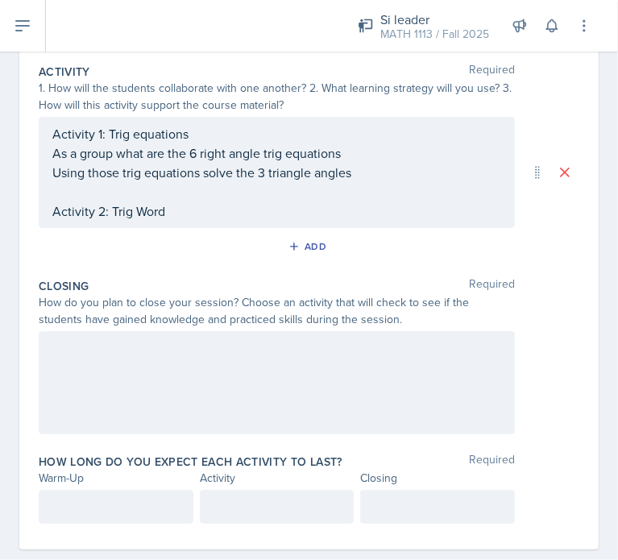
click at [171, 210] on p "Activity 2: Trig Word" at bounding box center [276, 211] width 449 height 19
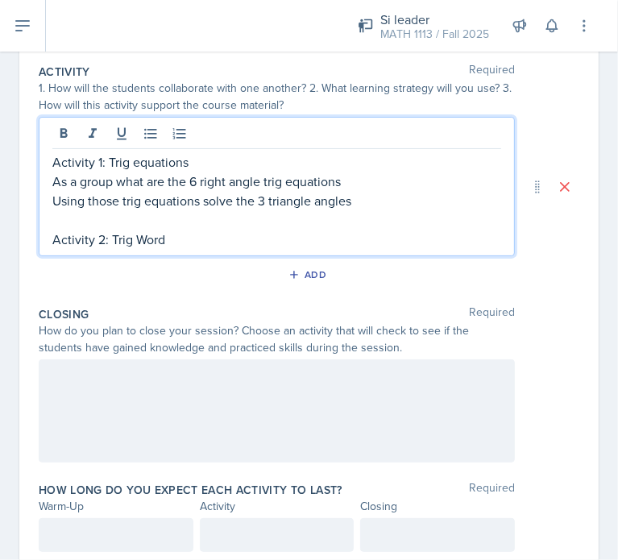
scroll to position [376, 0]
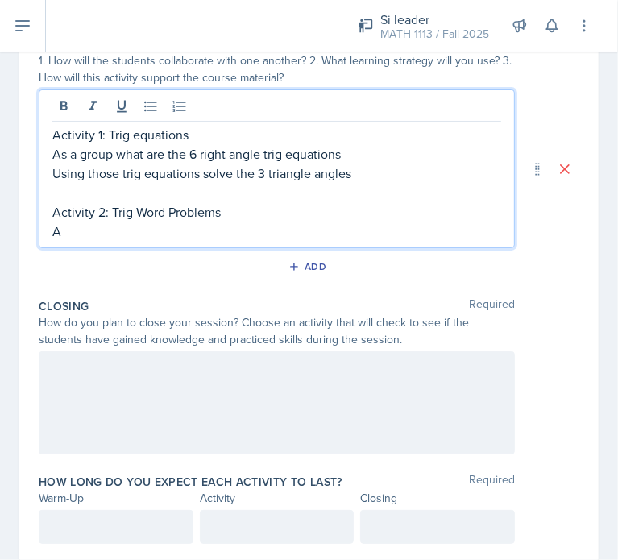
click at [93, 231] on p "A" at bounding box center [276, 231] width 449 height 19
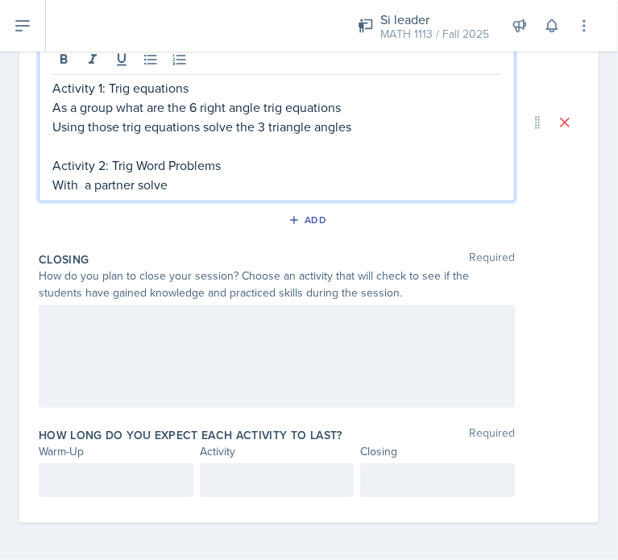
click at [99, 484] on p at bounding box center [115, 480] width 127 height 19
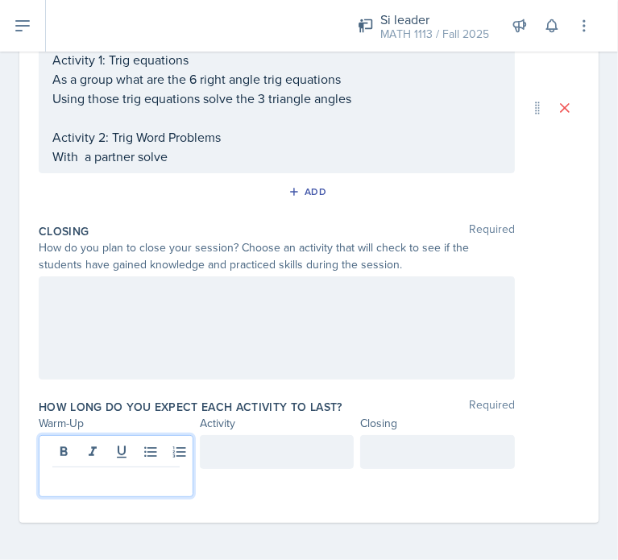
scroll to position [422, 0]
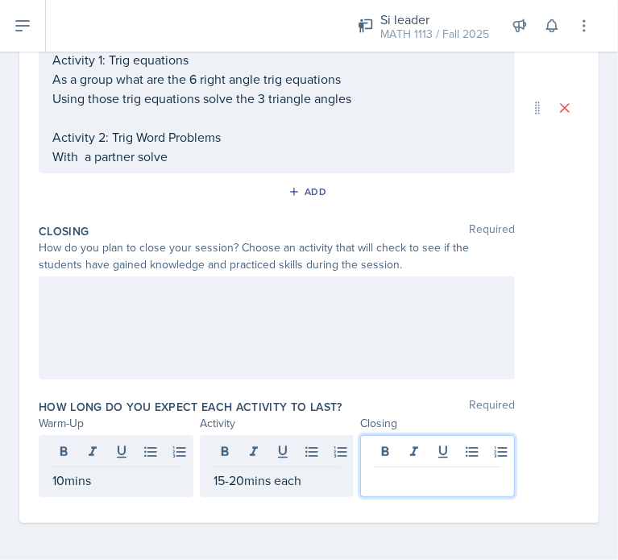
click at [382, 443] on div at bounding box center [437, 466] width 155 height 62
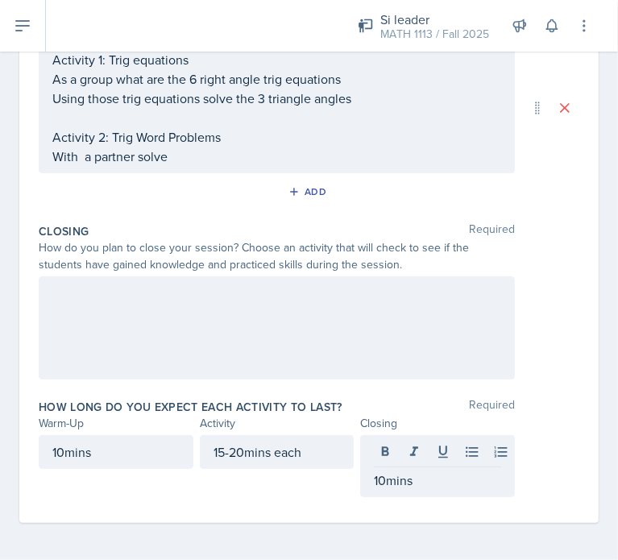
click at [543, 335] on div at bounding box center [309, 328] width 541 height 103
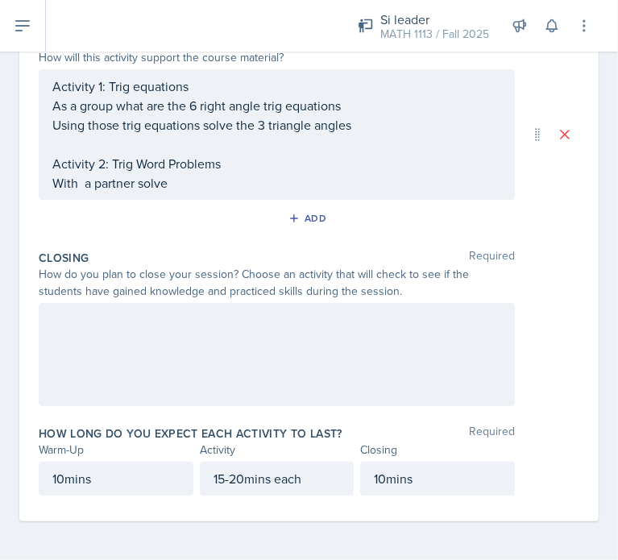
scroll to position [393, 0]
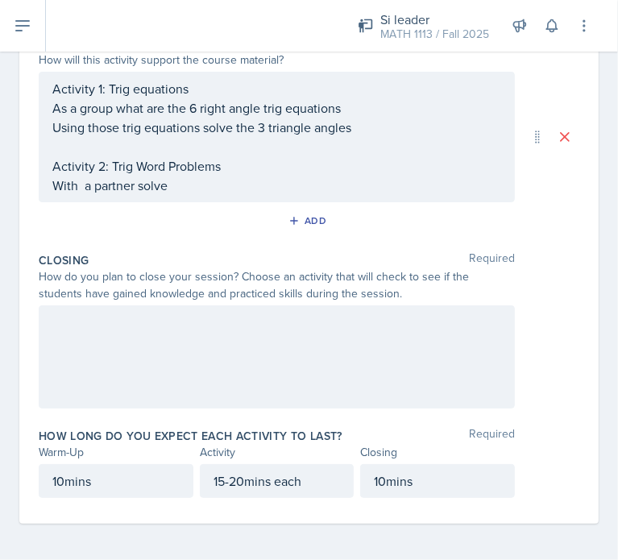
click at [243, 344] on div at bounding box center [277, 357] width 476 height 103
click at [61, 543] on div "Date [DATE] [DATE] 31 1 2 3 4 5 6 7 8 9 10 11 12 13 14 15 16 17 18 19 20 21 22 …" at bounding box center [309, 148] width 618 height 830
click at [96, 344] on div at bounding box center [277, 357] width 476 height 103
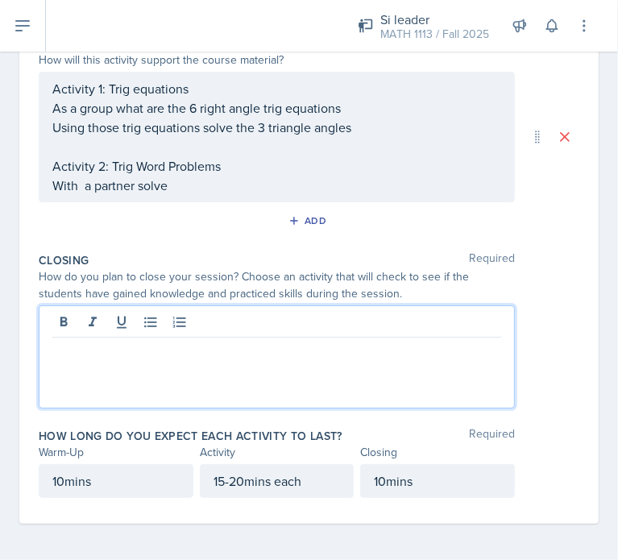
click at [174, 185] on p "With a partner solve" at bounding box center [276, 185] width 449 height 19
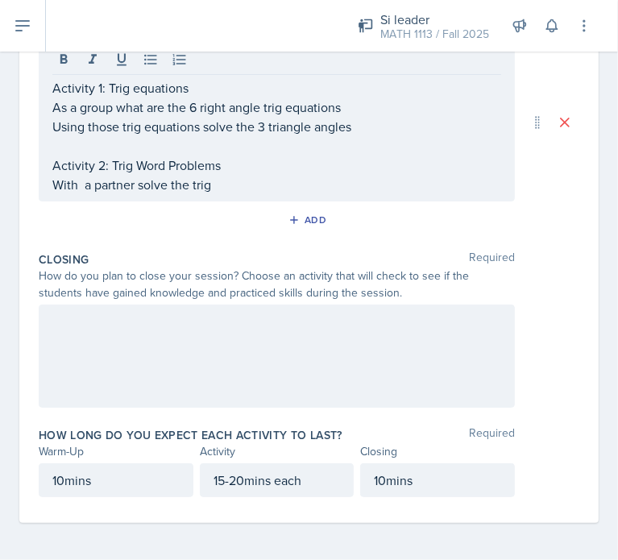
click at [558, 386] on div at bounding box center [309, 356] width 541 height 103
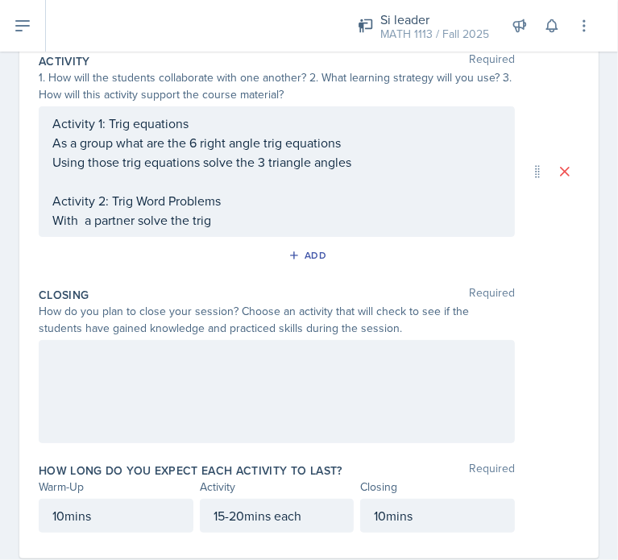
scroll to position [358, 0]
click at [202, 372] on div at bounding box center [277, 392] width 476 height 103
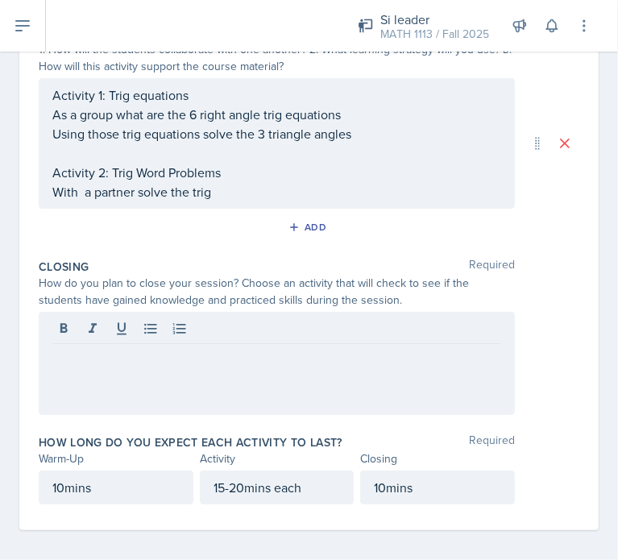
click at [549, 435] on div "How long do you expect each activity to last? Required" at bounding box center [309, 443] width 541 height 16
click at [261, 388] on div at bounding box center [277, 363] width 476 height 103
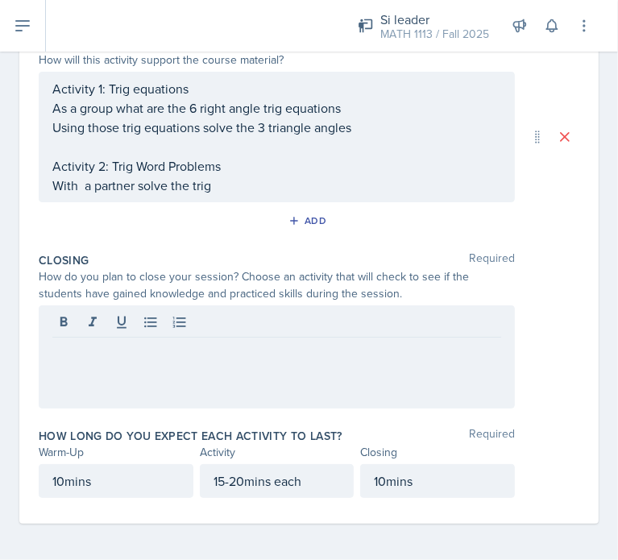
click at [594, 405] on div "Date [DATE] [DATE] 31 1 2 3 4 5 6 7 8 9 10 11 12 13 14 15 16 17 18 19 20 21 22 …" at bounding box center [309, 148] width 618 height 830
click at [235, 357] on div at bounding box center [277, 357] width 476 height 103
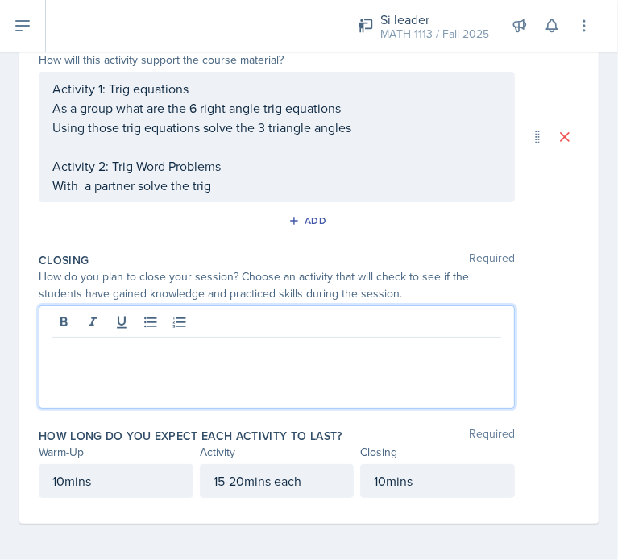
click at [148, 376] on div at bounding box center [277, 357] width 476 height 103
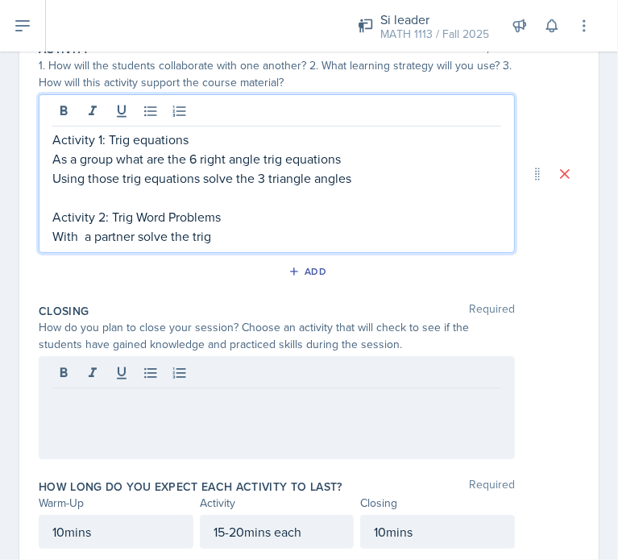
click at [222, 227] on p "With a partner solve the trig" at bounding box center [276, 236] width 449 height 19
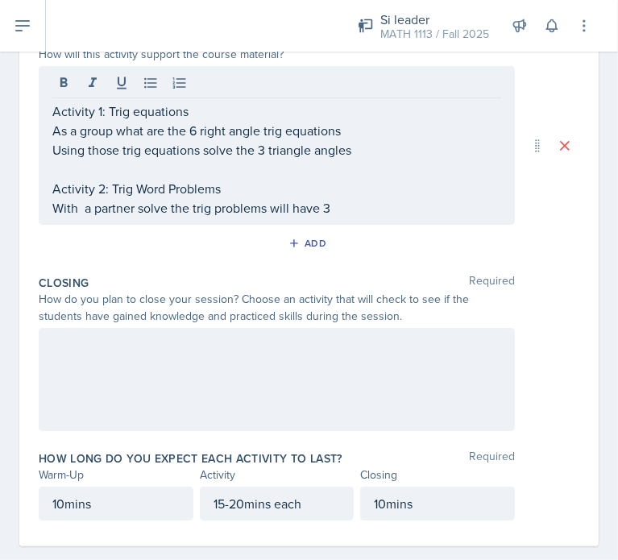
click at [559, 397] on div at bounding box center [309, 379] width 541 height 103
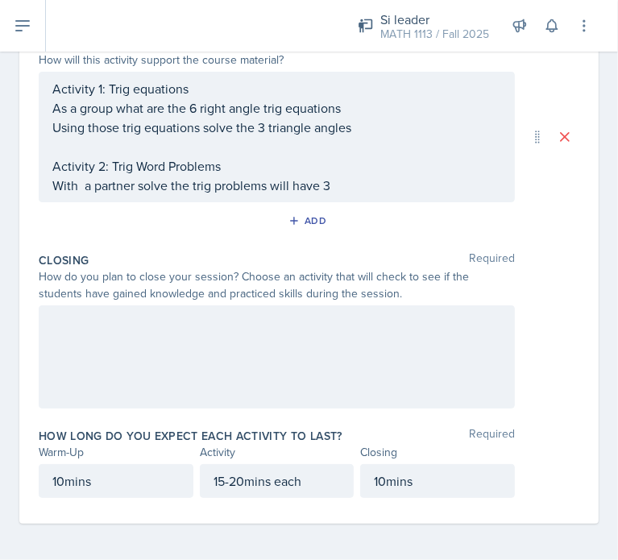
click at [202, 354] on div at bounding box center [277, 357] width 476 height 103
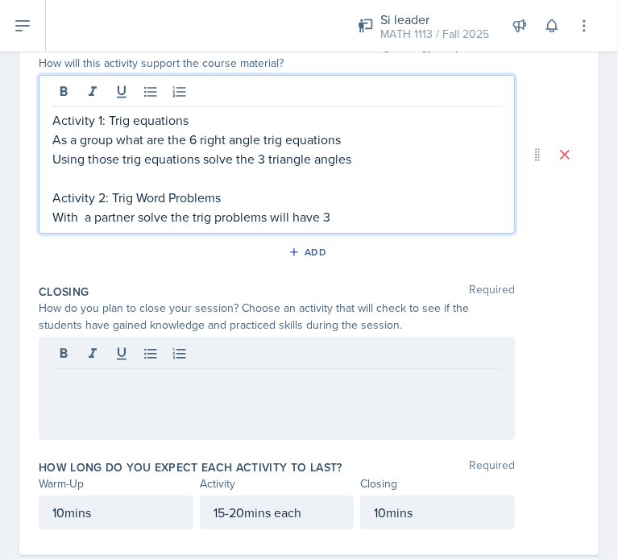
scroll to position [418, 0]
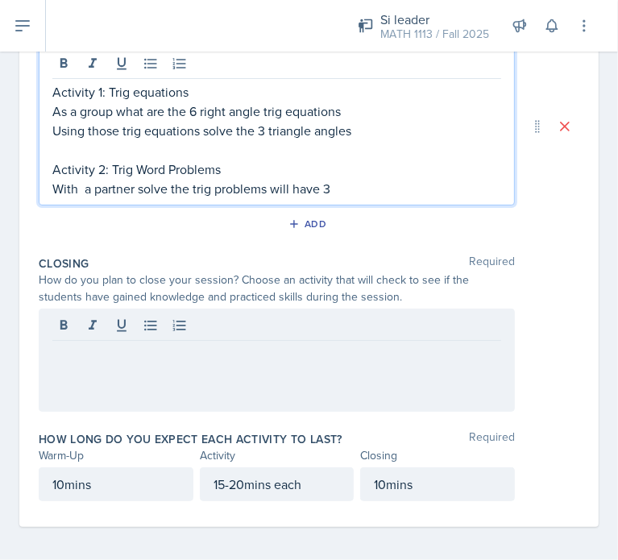
click at [340, 193] on p "With a partner solve the trig problems will have 3" at bounding box center [276, 188] width 449 height 19
click at [231, 360] on div at bounding box center [277, 360] width 476 height 103
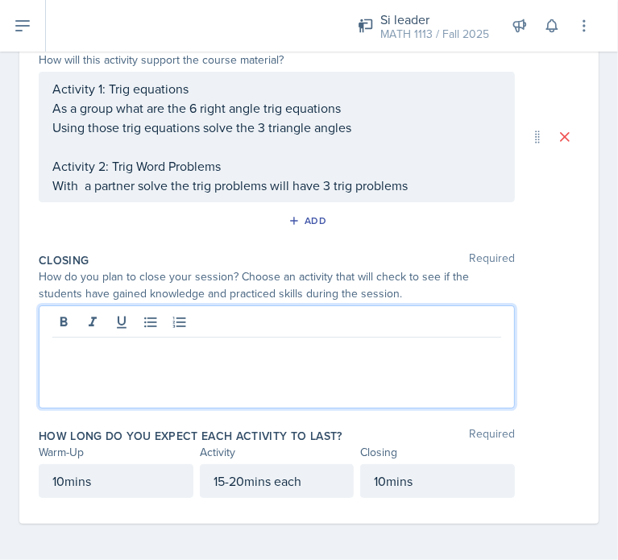
click at [73, 364] on div at bounding box center [277, 357] width 476 height 103
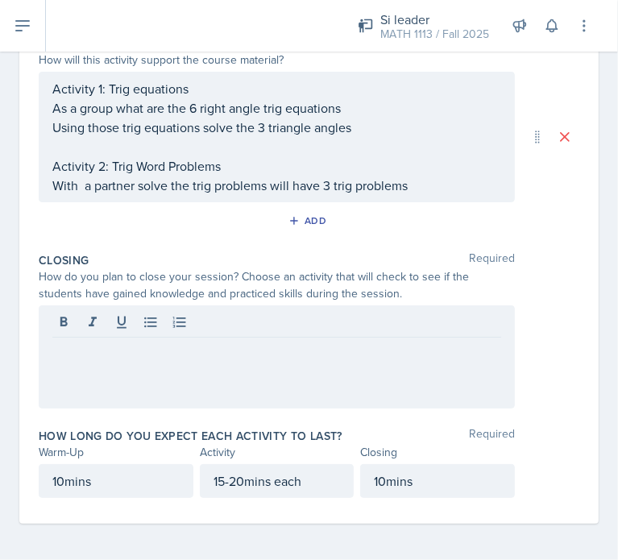
click at [142, 538] on div "Date [DATE] [DATE] 31 1 2 3 4 5 6 7 8 9 10 11 12 13 14 15 16 17 18 19 20 21 22 …" at bounding box center [309, 148] width 618 height 830
click at [103, 341] on div at bounding box center [277, 357] width 476 height 103
click at [136, 547] on div "Date [DATE] [DATE] 31 1 2 3 4 5 6 7 8 9 10 11 12 13 14 15 16 17 18 19 20 21 22 …" at bounding box center [309, 148] width 618 height 830
click at [238, 344] on div at bounding box center [277, 357] width 476 height 103
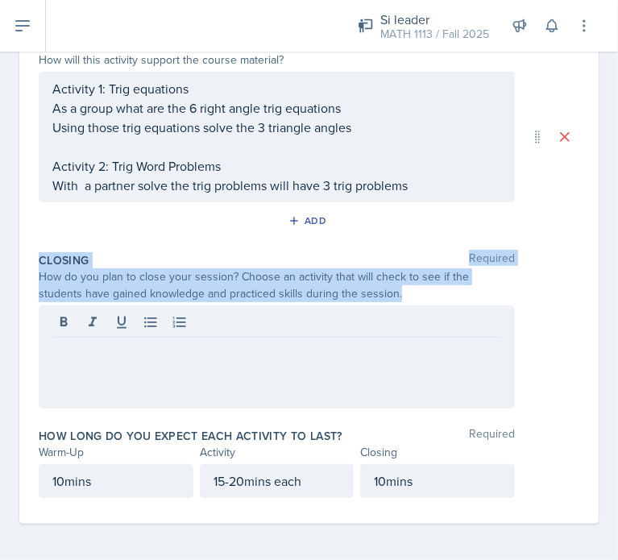
drag, startPoint x: 33, startPoint y: 264, endPoint x: 400, endPoint y: 293, distance: 367.9
click at [400, 293] on div "Date [DATE] [DATE] 31 1 2 3 4 5 6 7 8 9 10 11 12 13 14 15 16 17 18 19 20 21 22 …" at bounding box center [309, 128] width 580 height 791
copy div "Closing Required How do you plan to close your session? Choose an activity that…"
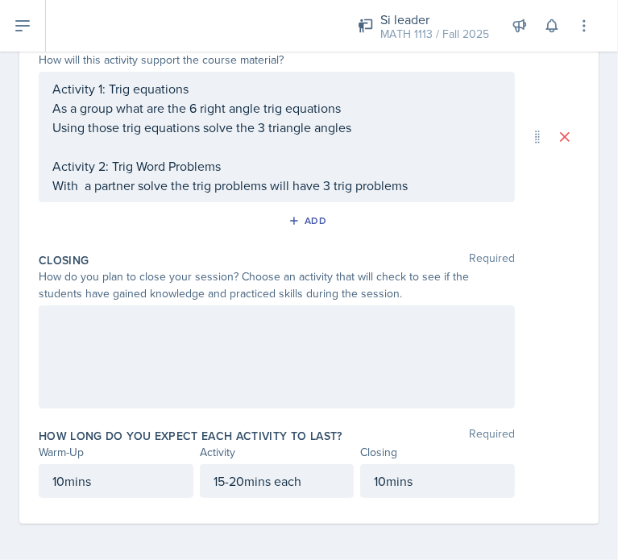
click at [120, 398] on div at bounding box center [277, 357] width 476 height 103
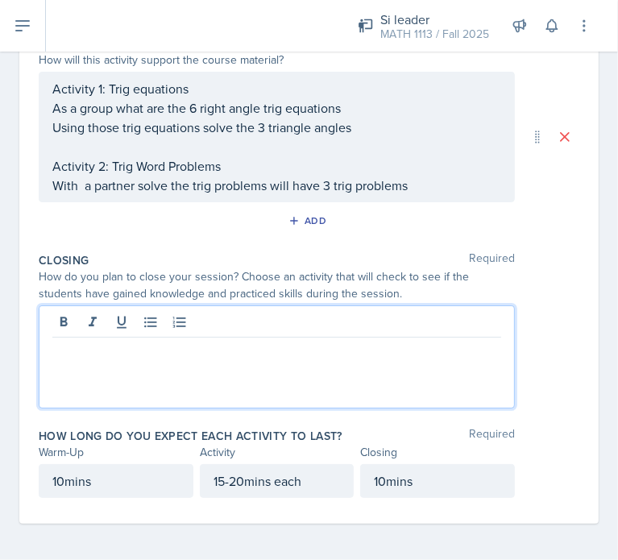
click at [143, 361] on div at bounding box center [277, 357] width 476 height 103
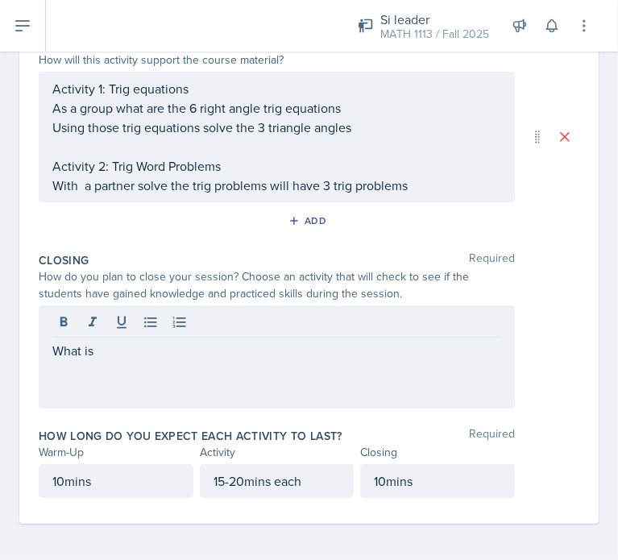
click at [546, 355] on div "What is" at bounding box center [309, 357] width 541 height 103
click at [213, 344] on div "What is" at bounding box center [277, 357] width 476 height 103
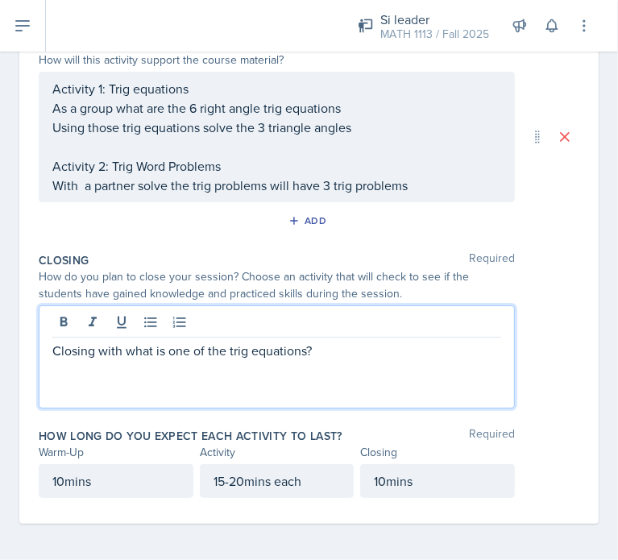
click at [135, 351] on p "Closing with what is one of the trig equations?" at bounding box center [276, 350] width 449 height 19
click at [352, 357] on p "Closing with name one of the trig equations?" at bounding box center [276, 350] width 449 height 19
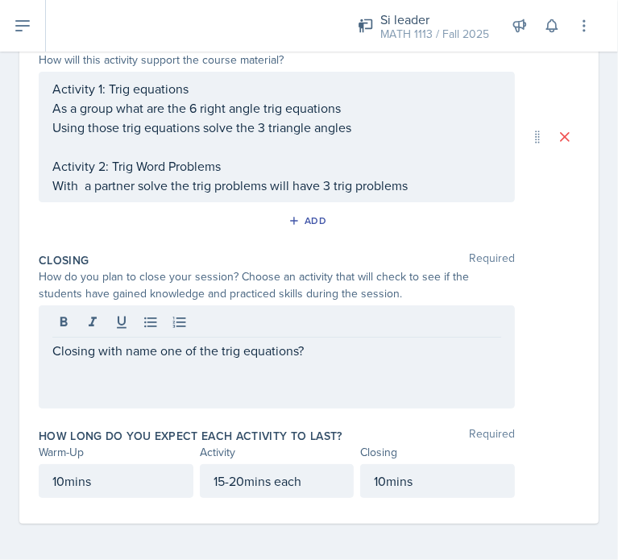
click at [350, 364] on div "Closing with name one of the trig equations?" at bounding box center [277, 357] width 476 height 103
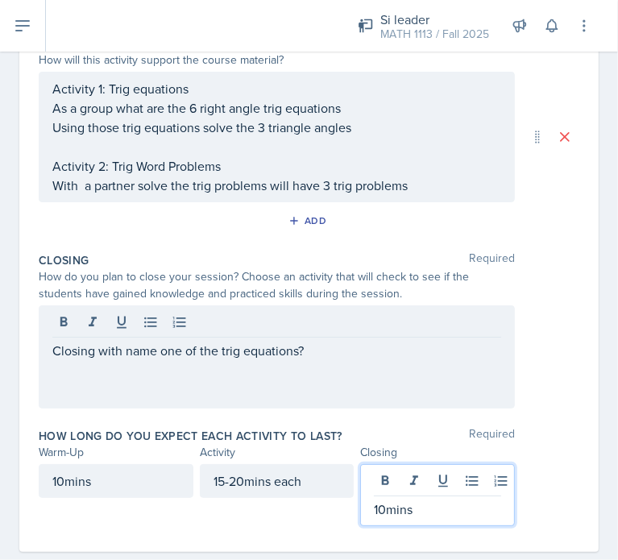
click at [374, 500] on p "10mins" at bounding box center [437, 509] width 127 height 19
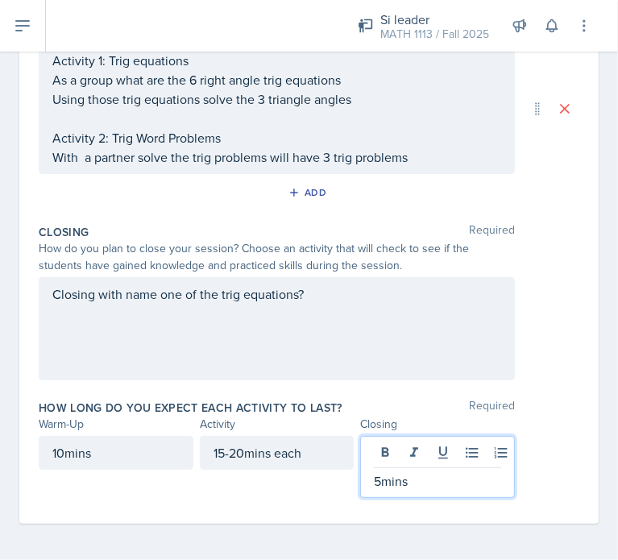
click at [310, 353] on div "Closing with name one of the trig equations?" at bounding box center [277, 328] width 476 height 103
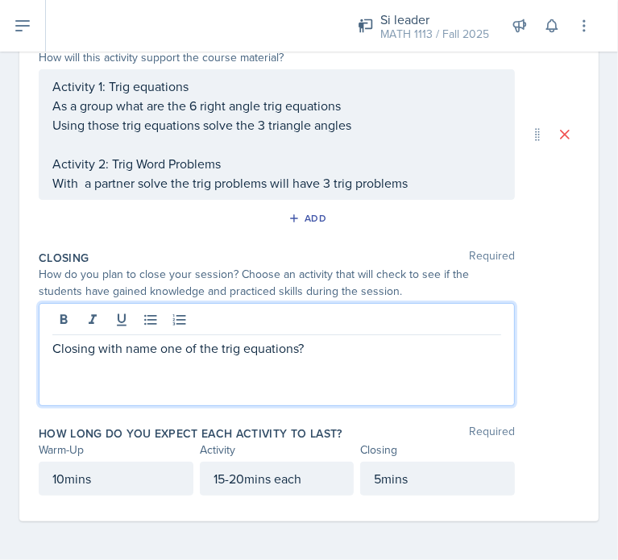
scroll to position [393, 0]
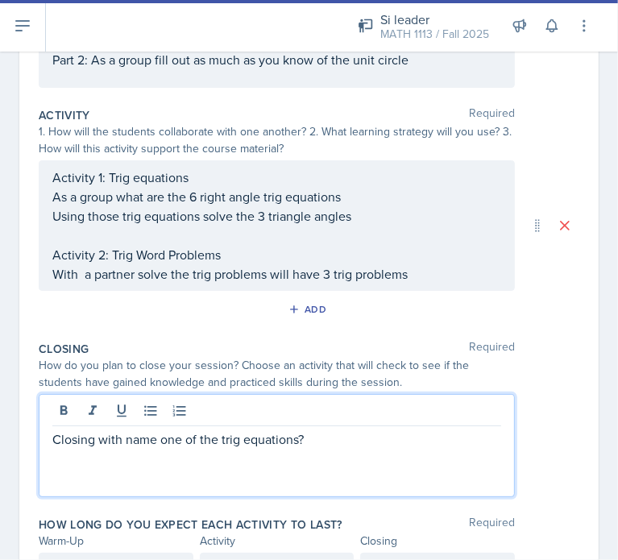
click at [430, 284] on p "With a partner solve the trig problems will have 3 trig problems" at bounding box center [276, 273] width 449 height 19
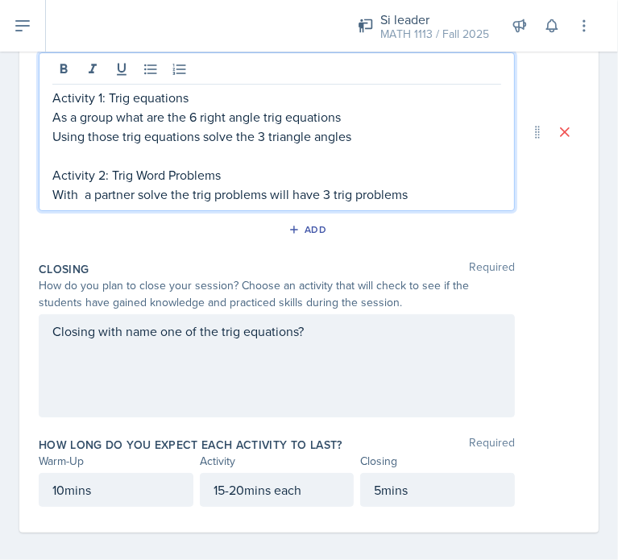
scroll to position [422, 0]
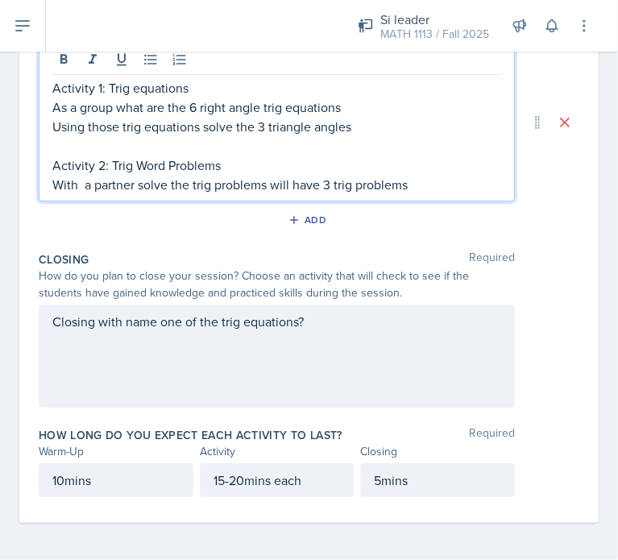
click at [223, 481] on div "15-20mins each" at bounding box center [277, 481] width 155 height 34
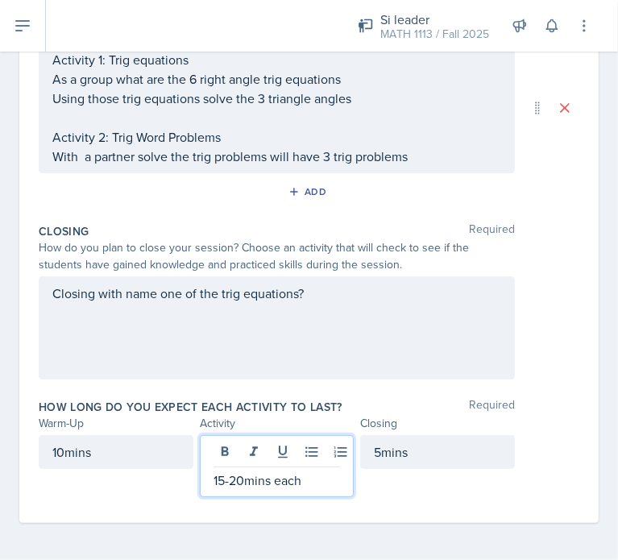
scroll to position [394, 0]
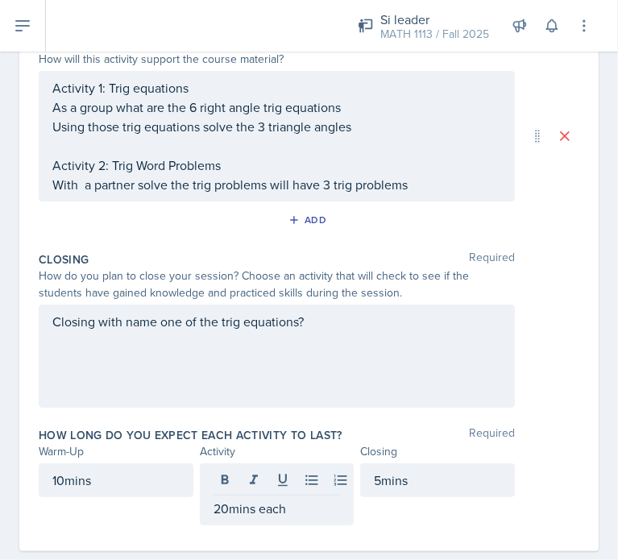
click at [360, 365] on div "Closing with name one of the trig equations?" at bounding box center [277, 356] width 476 height 103
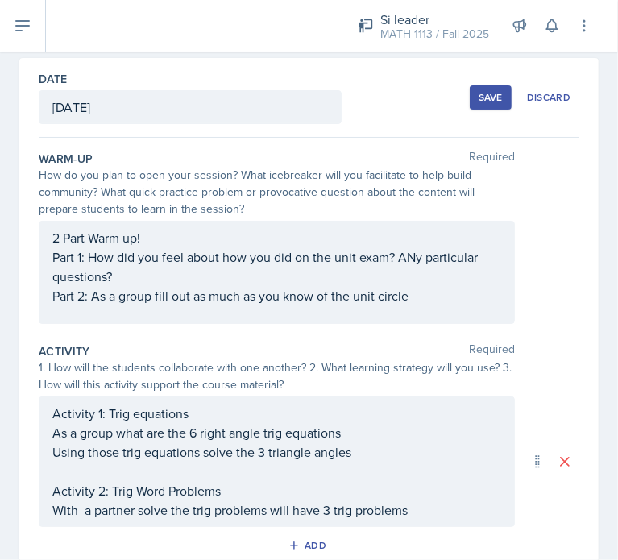
scroll to position [77, 0]
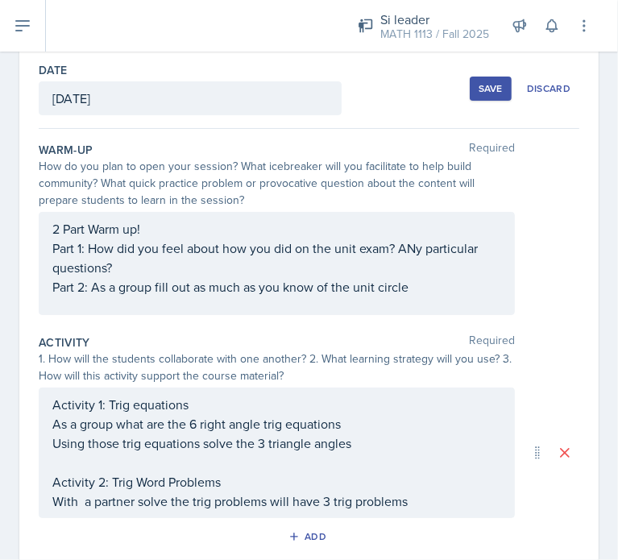
click at [566, 367] on div "1. How will the students collaborate with one another? 2. What learning strateg…" at bounding box center [309, 368] width 541 height 34
click at [479, 86] on div "Save" at bounding box center [491, 88] width 24 height 13
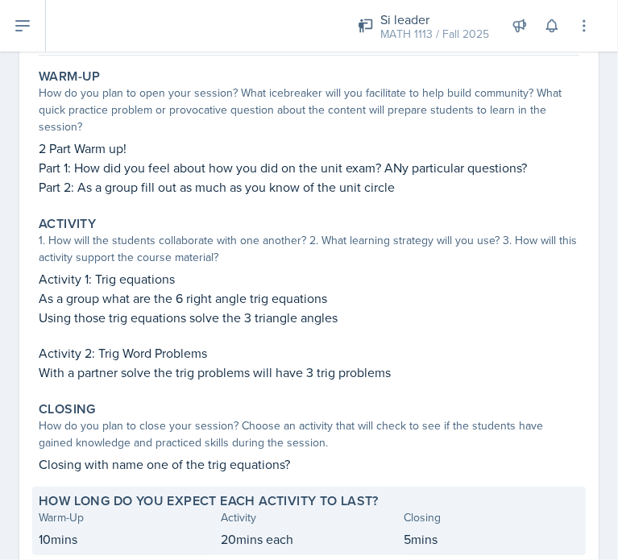
scroll to position [241, 0]
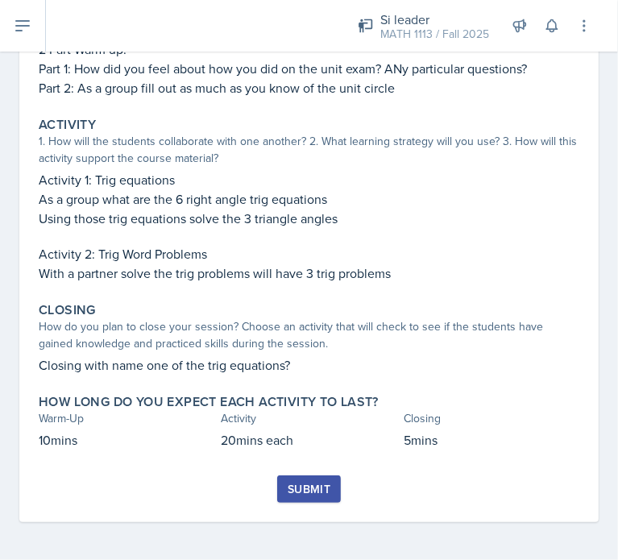
click at [302, 487] on div "Submit" at bounding box center [309, 489] width 43 height 13
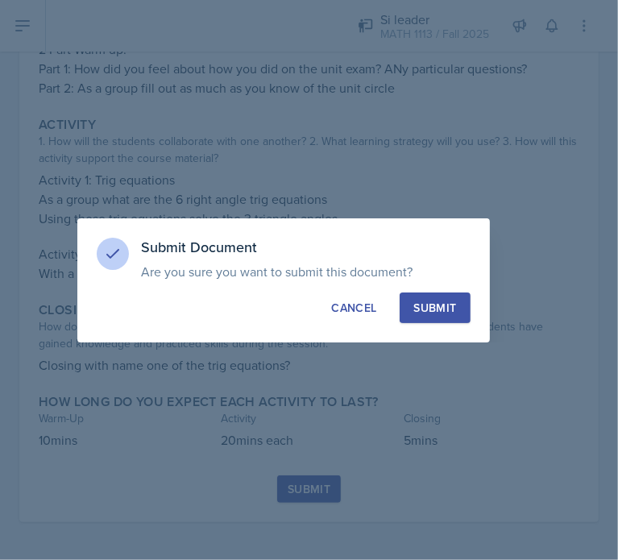
click at [438, 309] on div "Submit" at bounding box center [435, 308] width 43 height 16
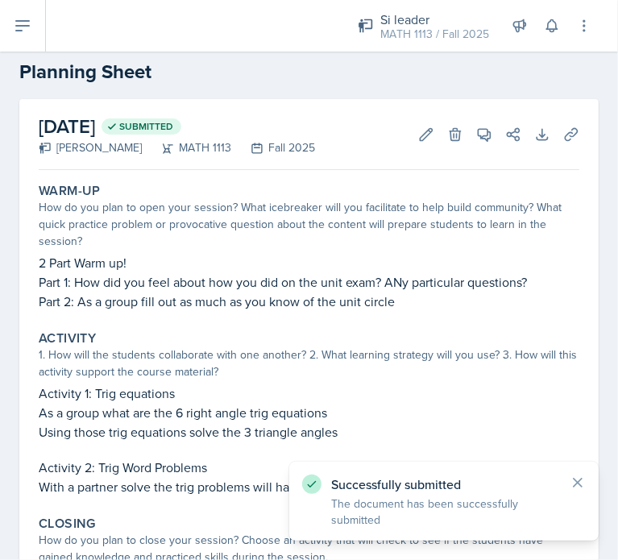
scroll to position [0, 0]
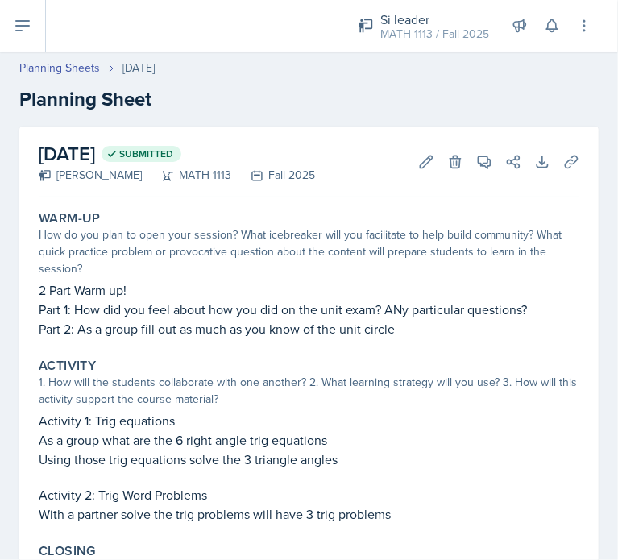
click at [579, 347] on div "[DATE] Submitted [PERSON_NAME] MATH 1113 Fall 2025 Edit Delete View Comments Co…" at bounding box center [309, 422] width 580 height 590
